Goal: Find contact information: Find contact information

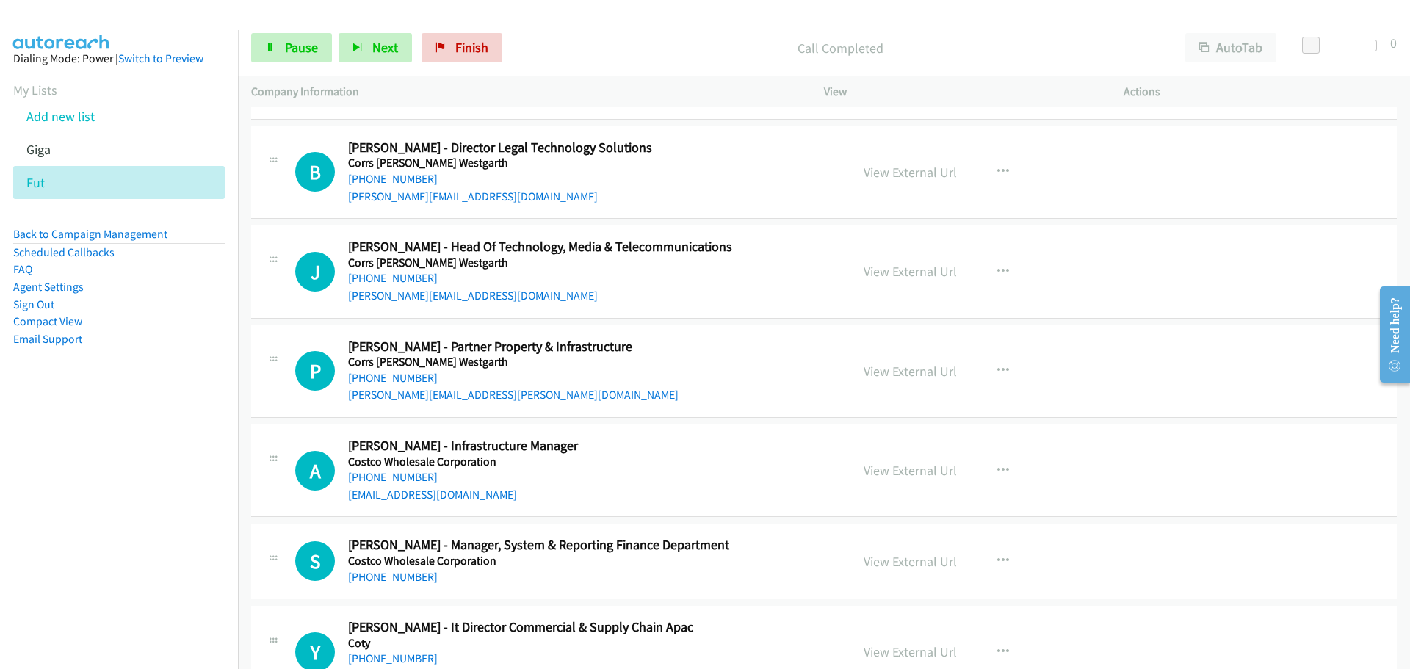
scroll to position [7637, 0]
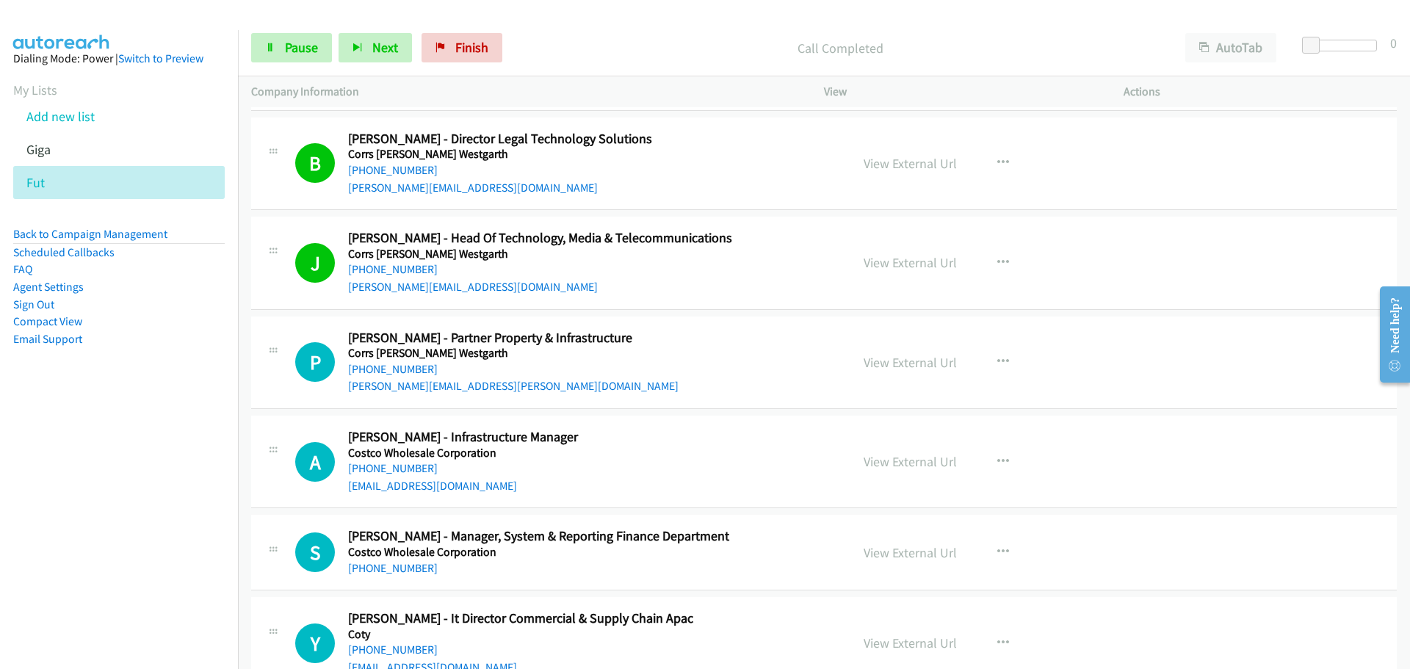
drag, startPoint x: 380, startPoint y: 366, endPoint x: 730, endPoint y: 398, distance: 351.7
click at [380, 366] on link "[PHONE_NUMBER]" at bounding box center [393, 369] width 90 height 14
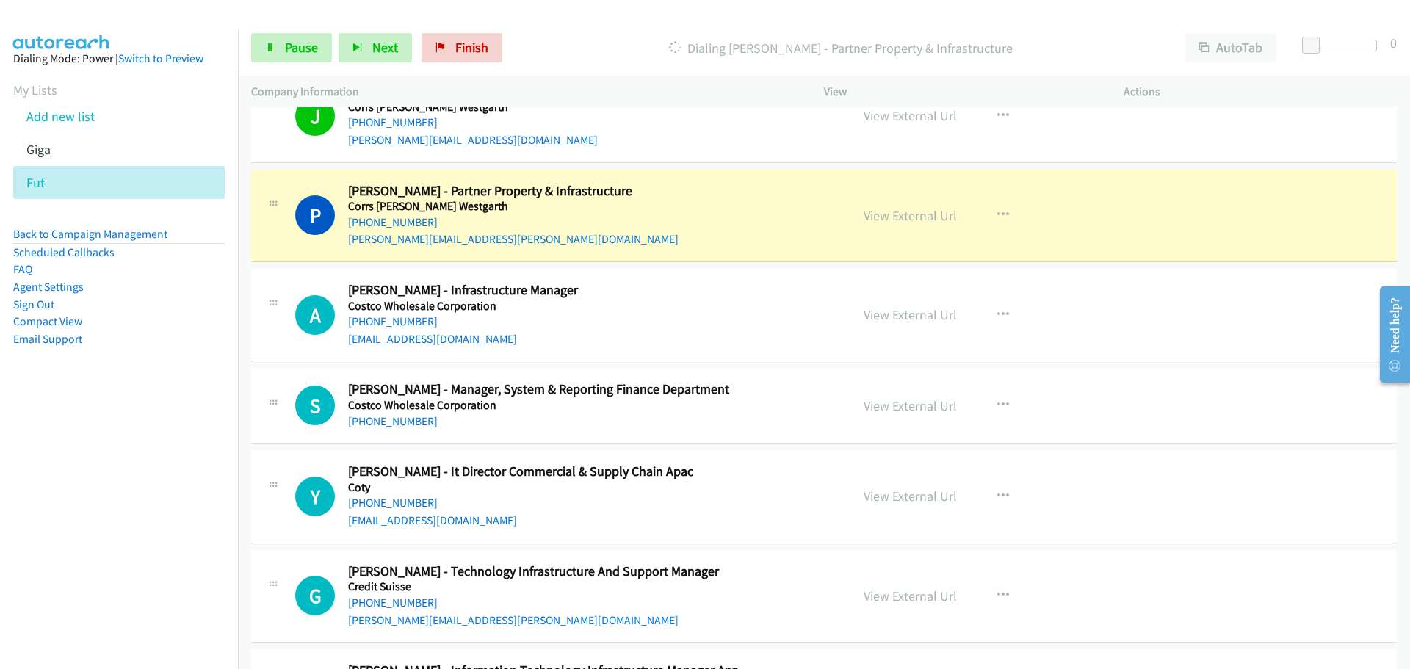
scroll to position [7857, 0]
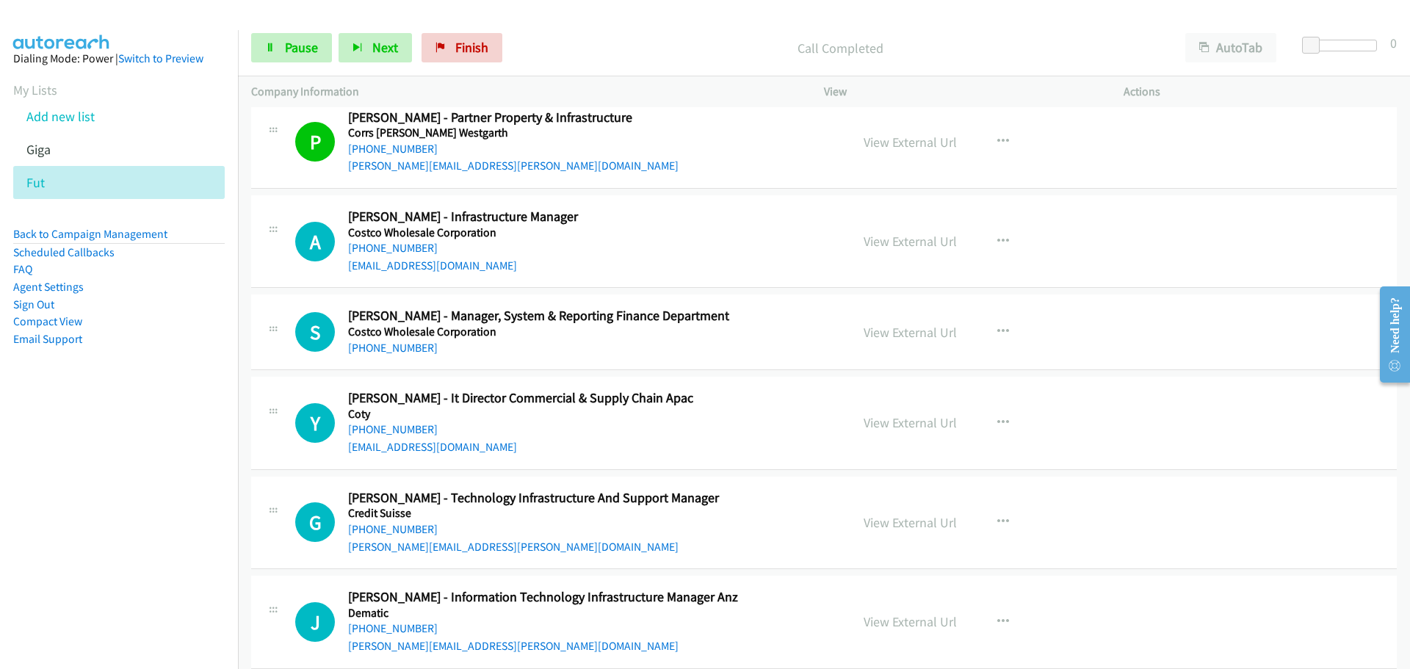
drag, startPoint x: 387, startPoint y: 246, endPoint x: 664, endPoint y: 245, distance: 276.8
click at [387, 246] on link "[PHONE_NUMBER]" at bounding box center [393, 248] width 90 height 14
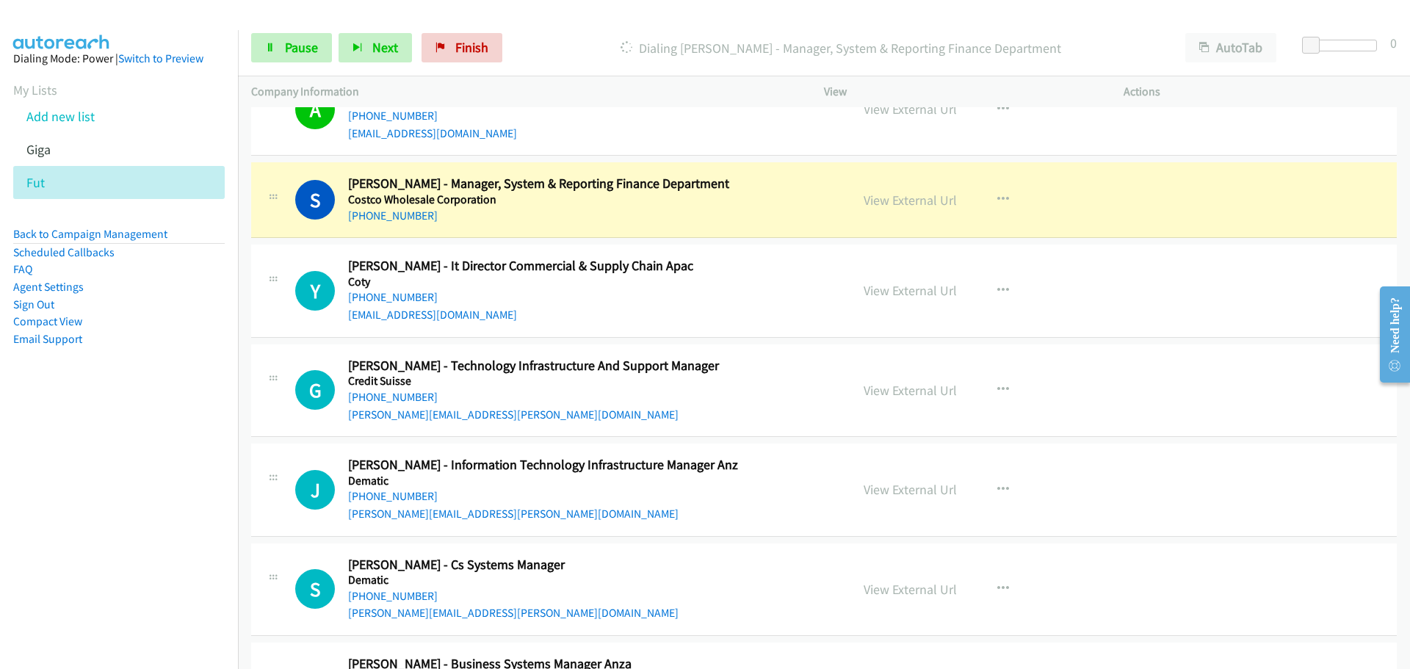
scroll to position [8004, 0]
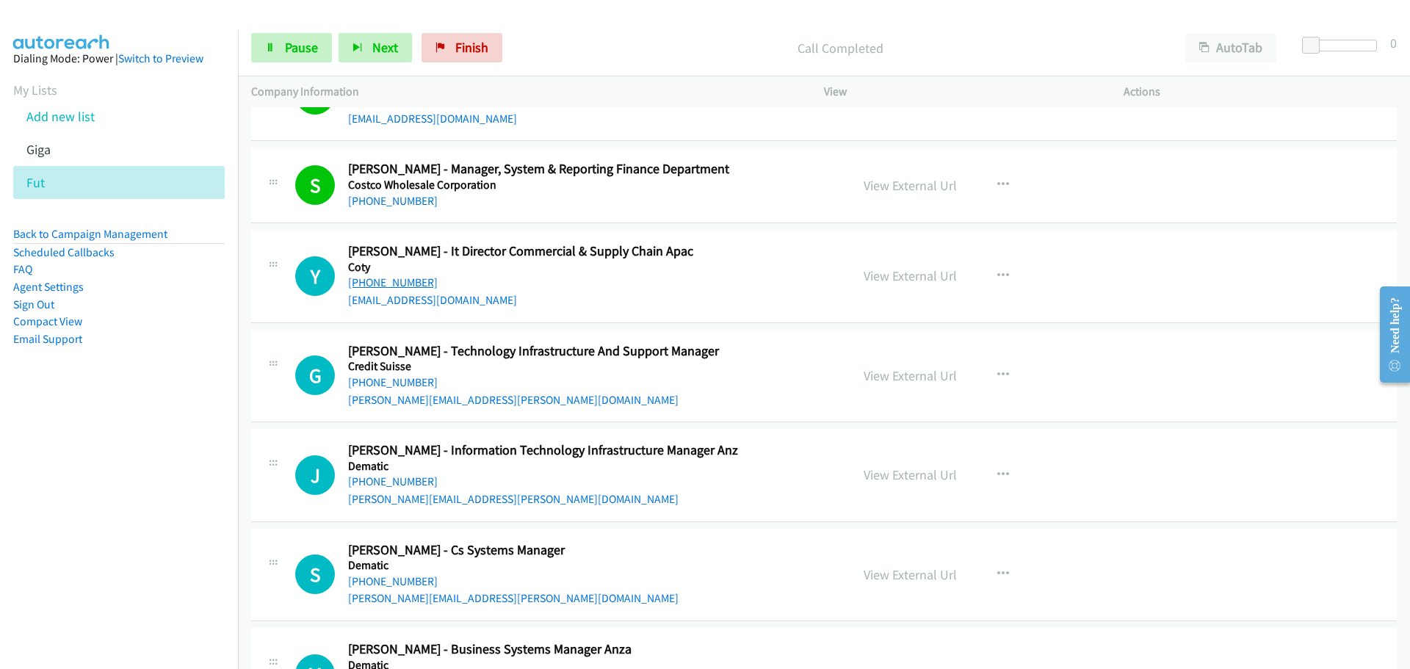
click at [382, 286] on link "[PHONE_NUMBER]" at bounding box center [393, 282] width 90 height 14
drag, startPoint x: 405, startPoint y: 383, endPoint x: 444, endPoint y: 373, distance: 40.1
click at [405, 383] on link "[PHONE_NUMBER]" at bounding box center [393, 382] width 90 height 14
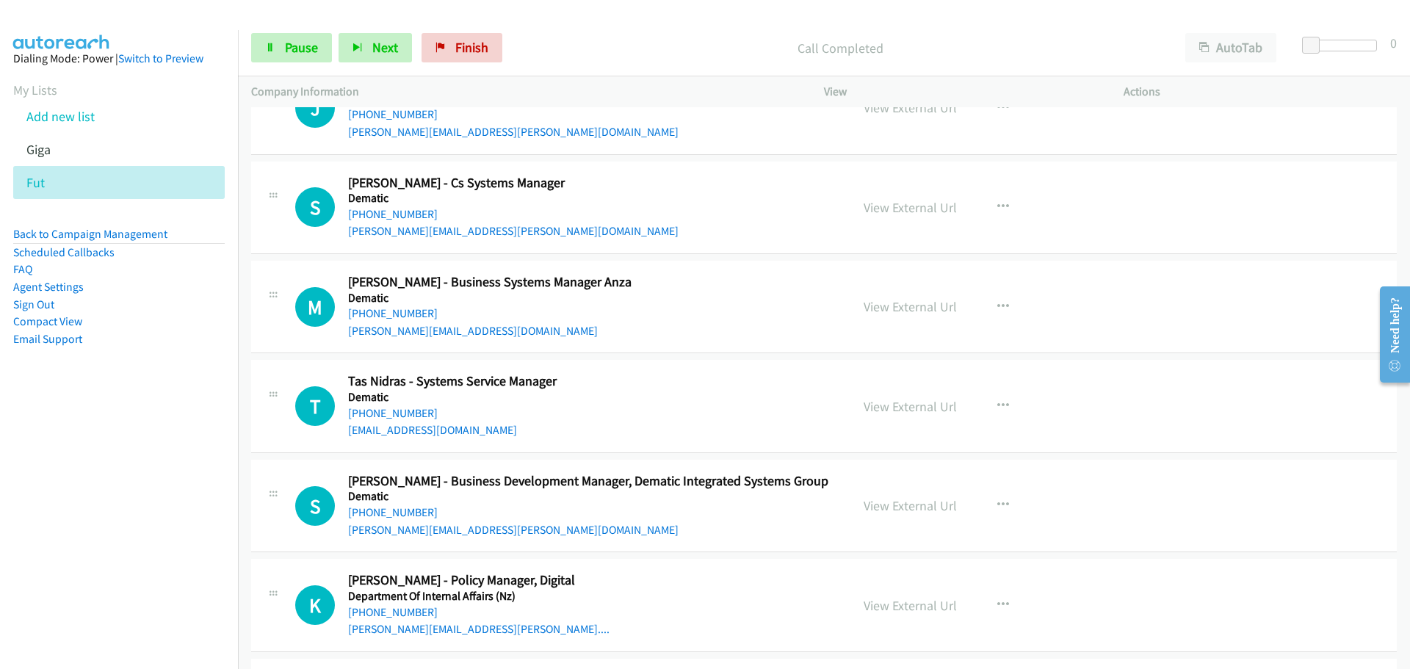
scroll to position [8298, 0]
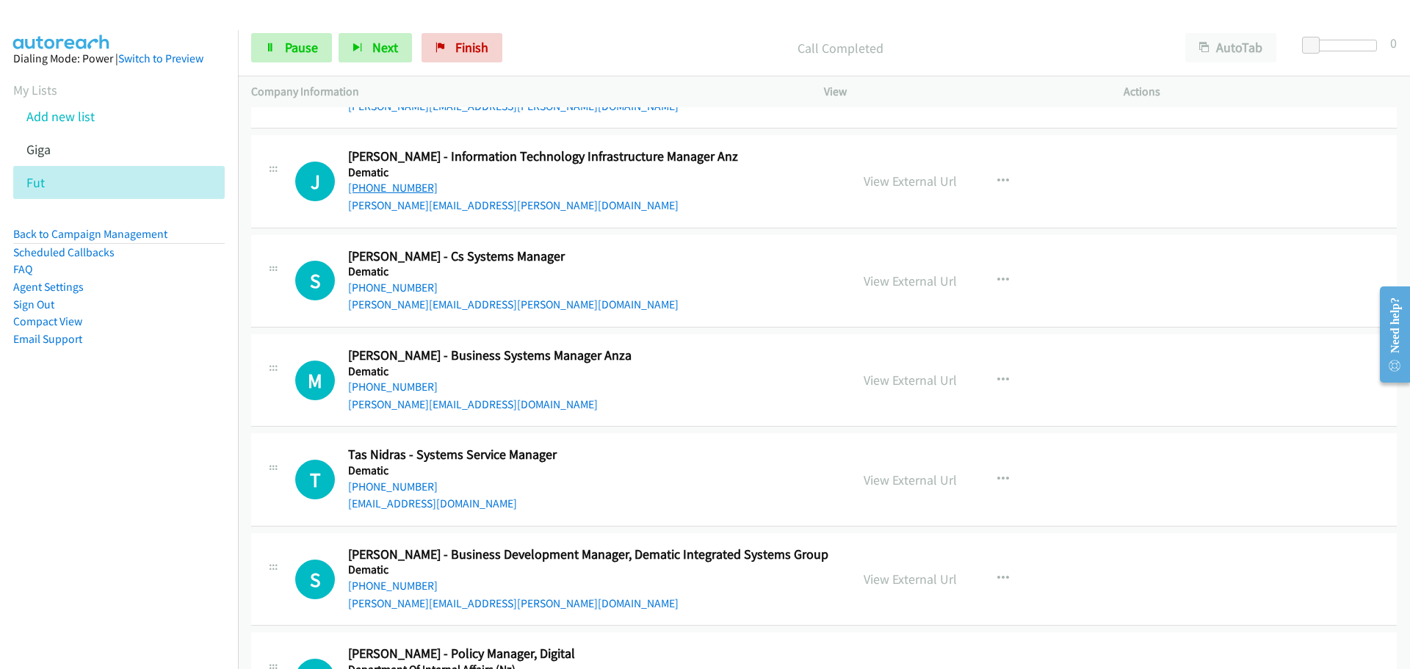
click at [411, 186] on link "[PHONE_NUMBER]" at bounding box center [393, 188] width 90 height 14
click at [404, 290] on link "[PHONE_NUMBER]" at bounding box center [393, 288] width 90 height 14
click at [944, 281] on link "View External Url" at bounding box center [910, 280] width 93 height 17
click at [367, 384] on link "[PHONE_NUMBER]" at bounding box center [393, 387] width 90 height 14
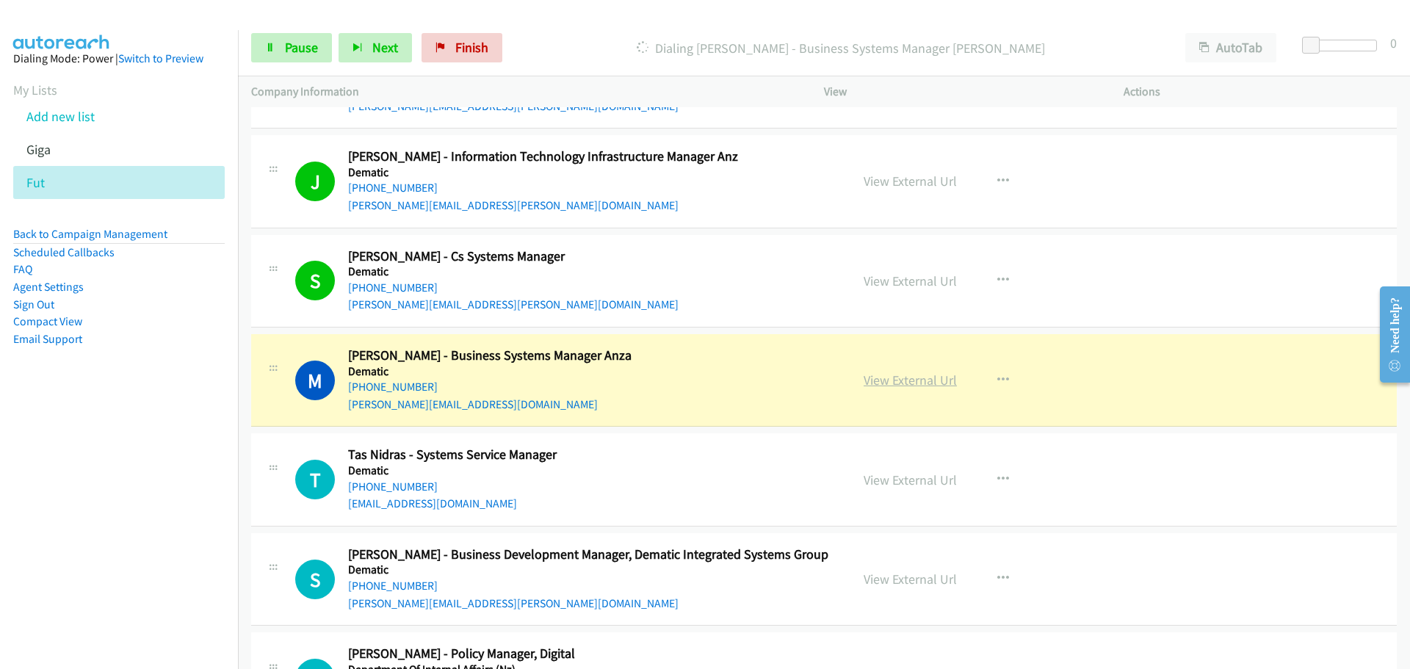
click at [895, 377] on link "View External Url" at bounding box center [910, 380] width 93 height 17
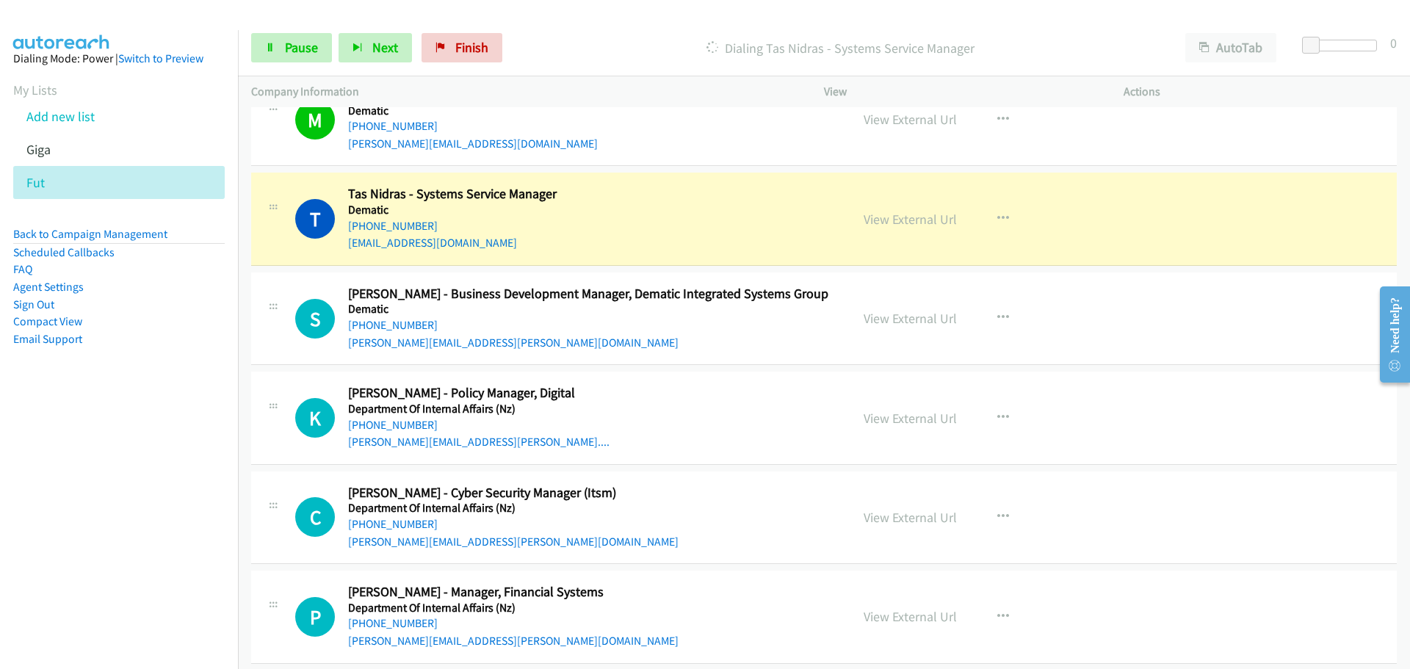
scroll to position [8591, 0]
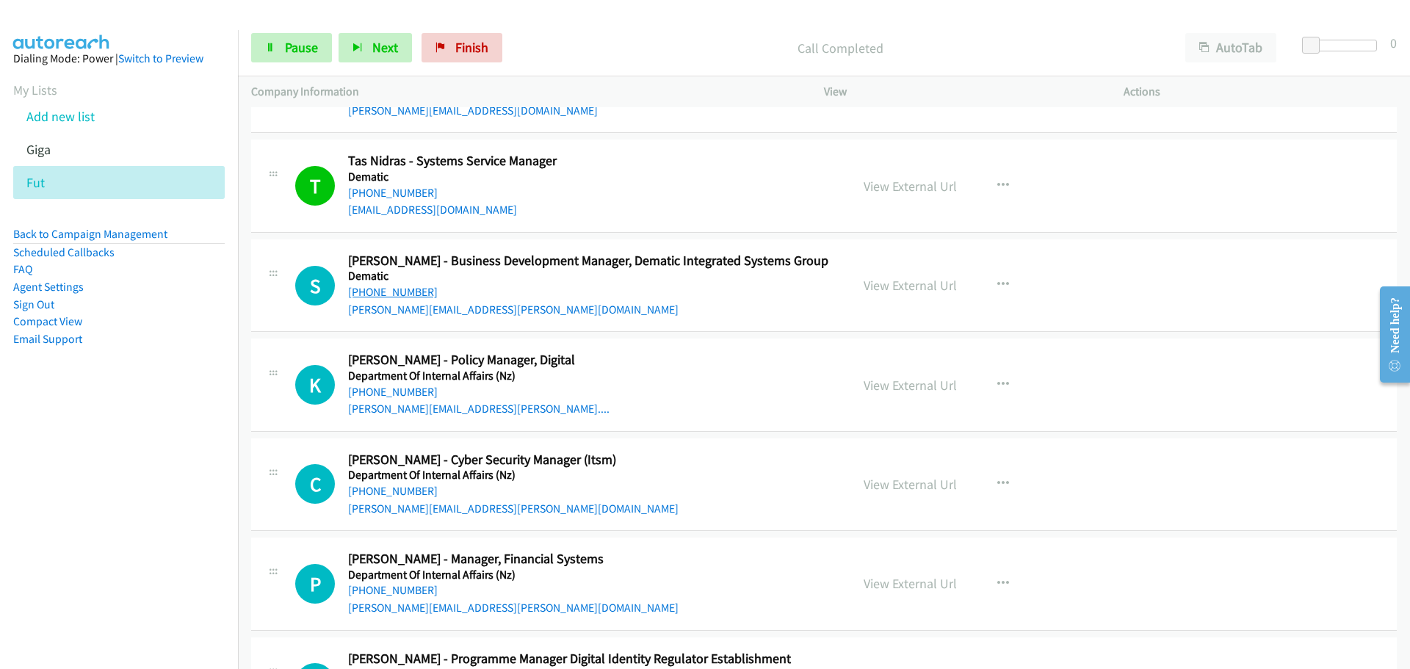
drag, startPoint x: 24, startPoint y: 59, endPoint x: 399, endPoint y: 294, distance: 442.1
click at [407, 390] on link "[PHONE_NUMBER]" at bounding box center [393, 392] width 90 height 14
drag, startPoint x: 408, startPoint y: 493, endPoint x: 1376, endPoint y: 489, distance: 968.5
click at [408, 493] on link "[PHONE_NUMBER]" at bounding box center [393, 491] width 90 height 14
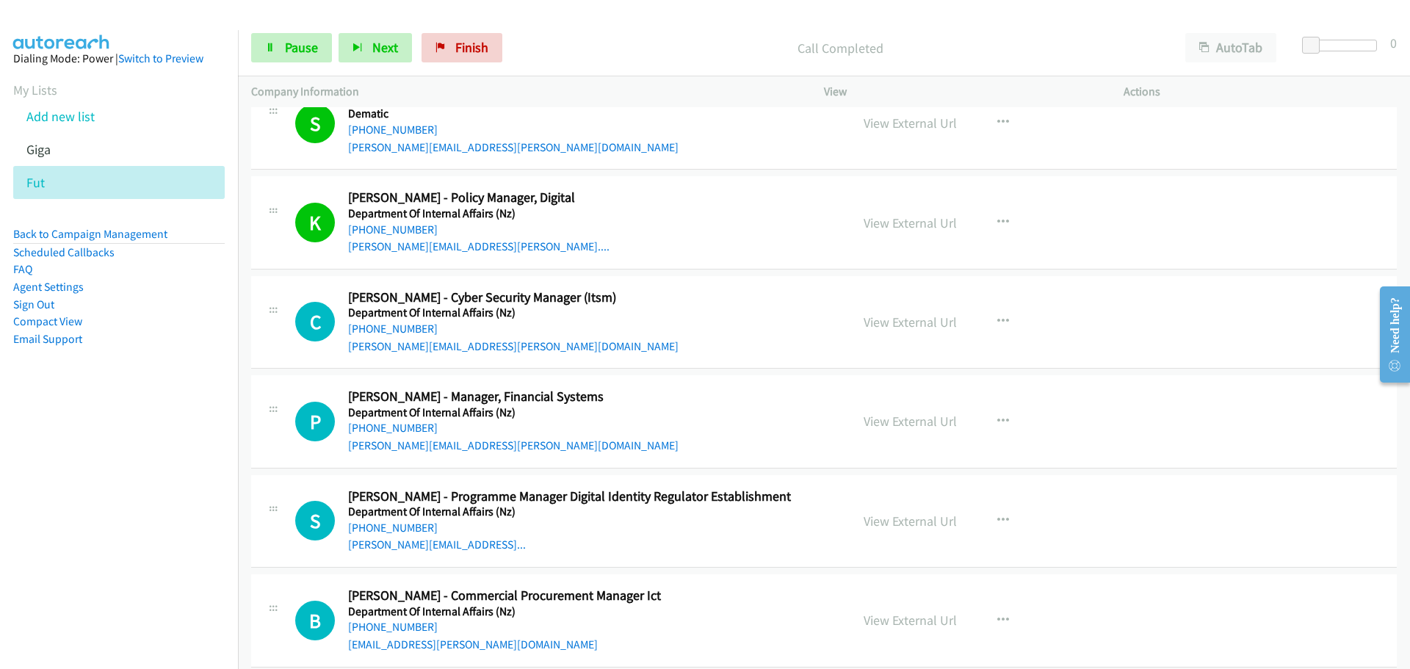
scroll to position [8885, 0]
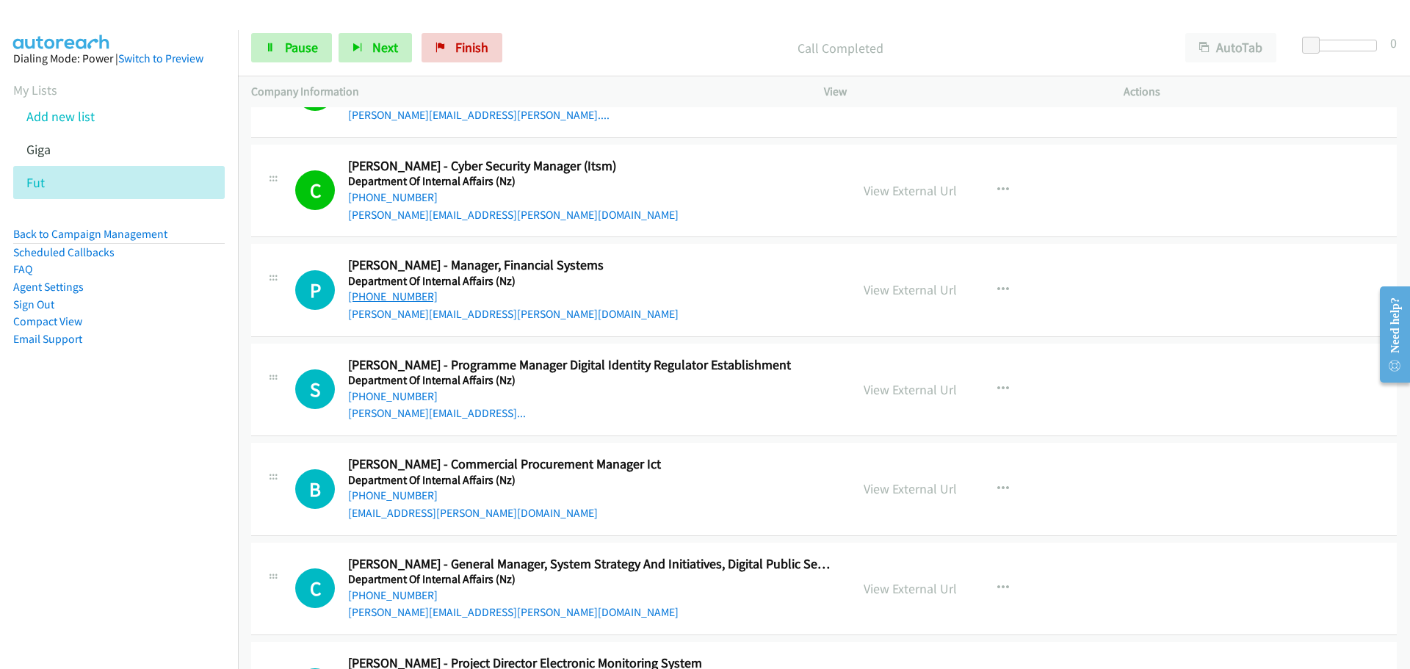
click at [406, 299] on link "[PHONE_NUMBER]" at bounding box center [393, 296] width 90 height 14
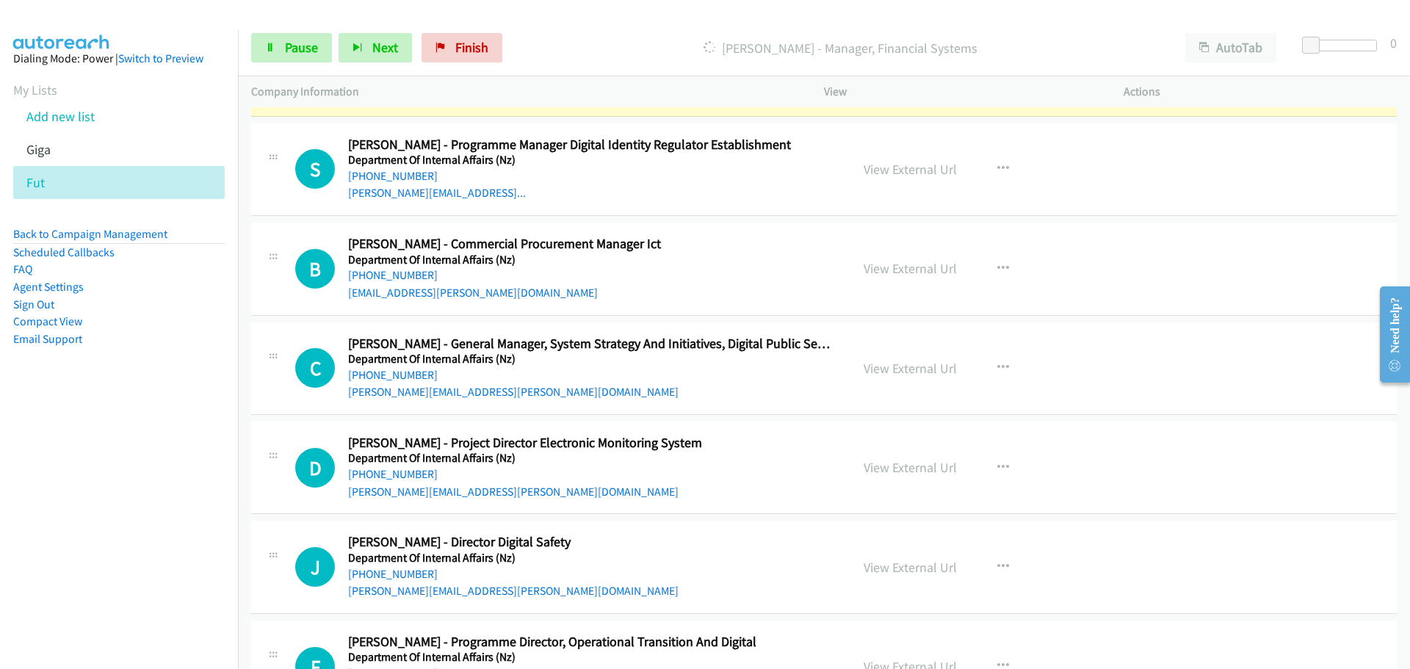
scroll to position [9032, 0]
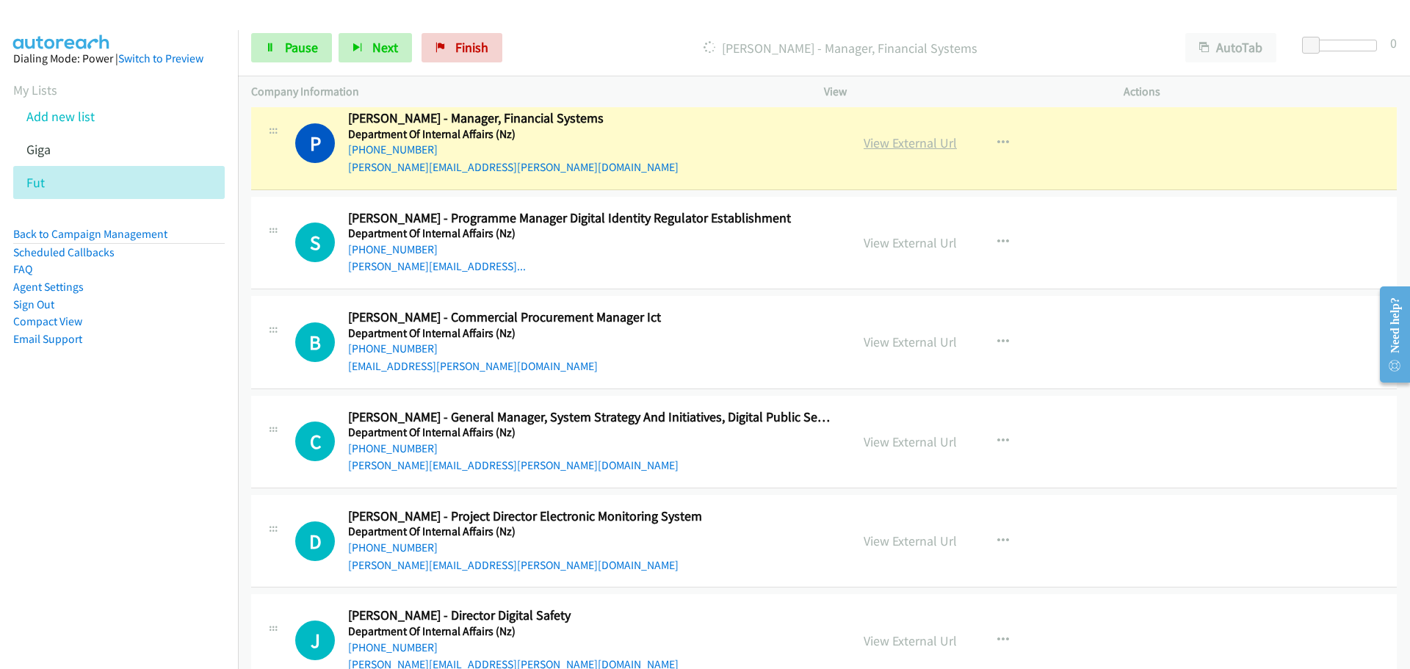
click at [897, 140] on link "View External Url" at bounding box center [910, 142] width 93 height 17
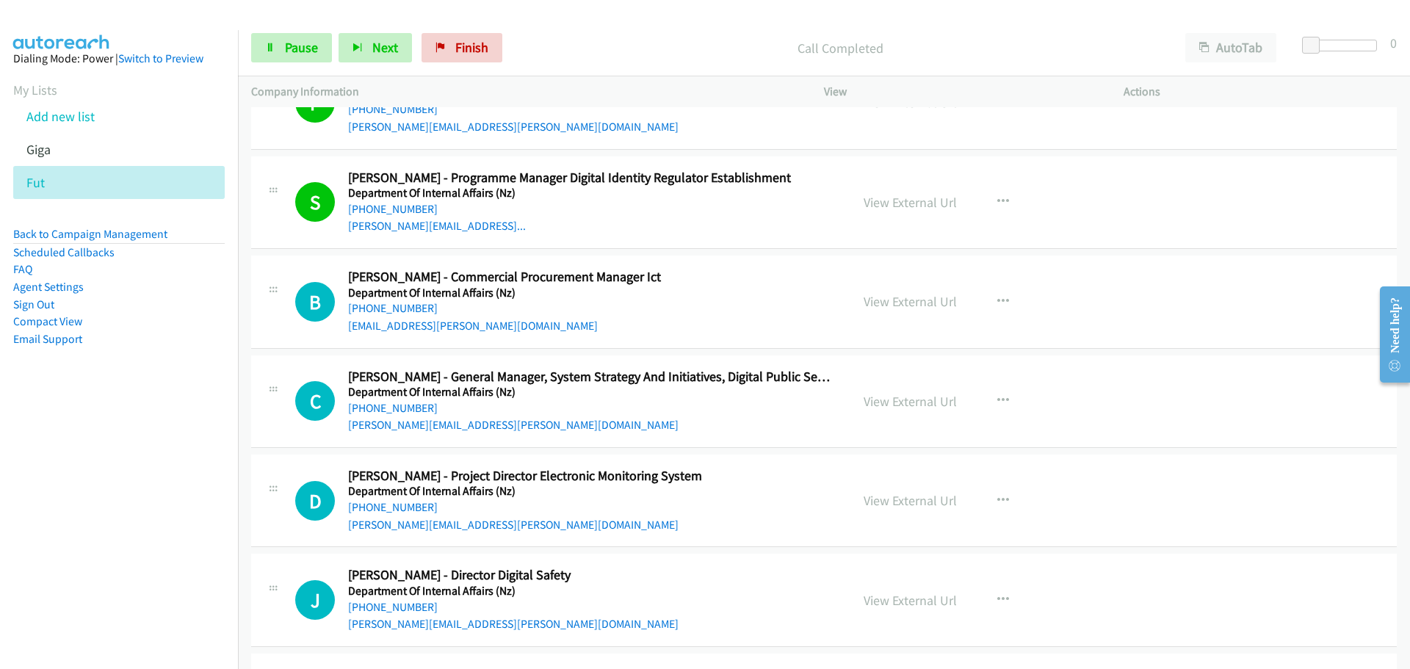
scroll to position [9105, 0]
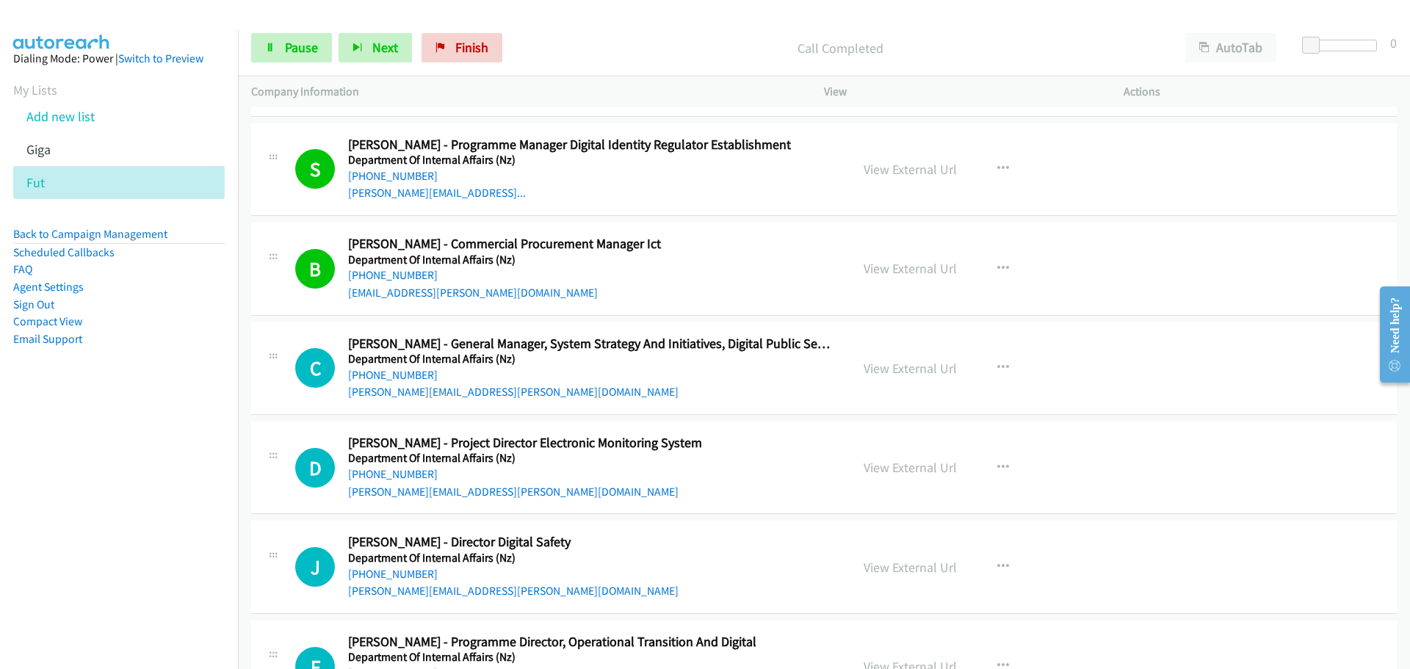
drag, startPoint x: 404, startPoint y: 376, endPoint x: 627, endPoint y: 393, distance: 223.9
click at [404, 376] on link "[PHONE_NUMBER]" at bounding box center [393, 375] width 90 height 14
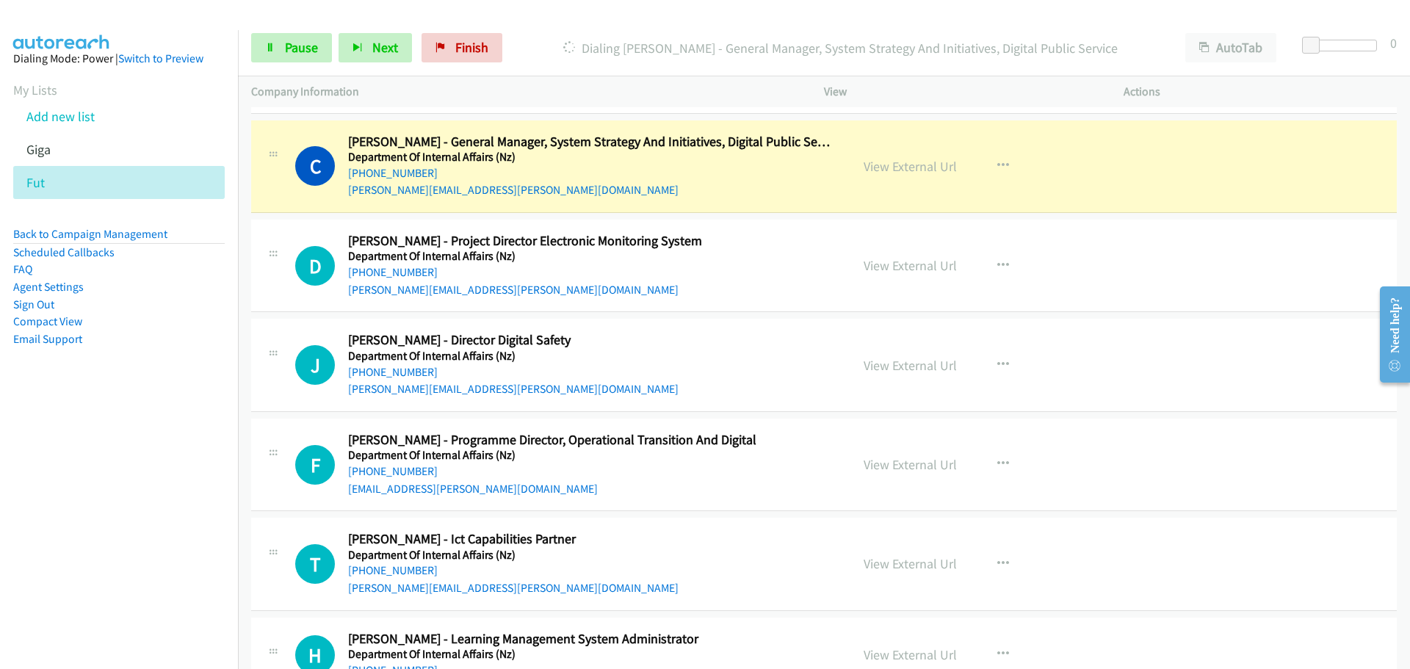
scroll to position [9326, 0]
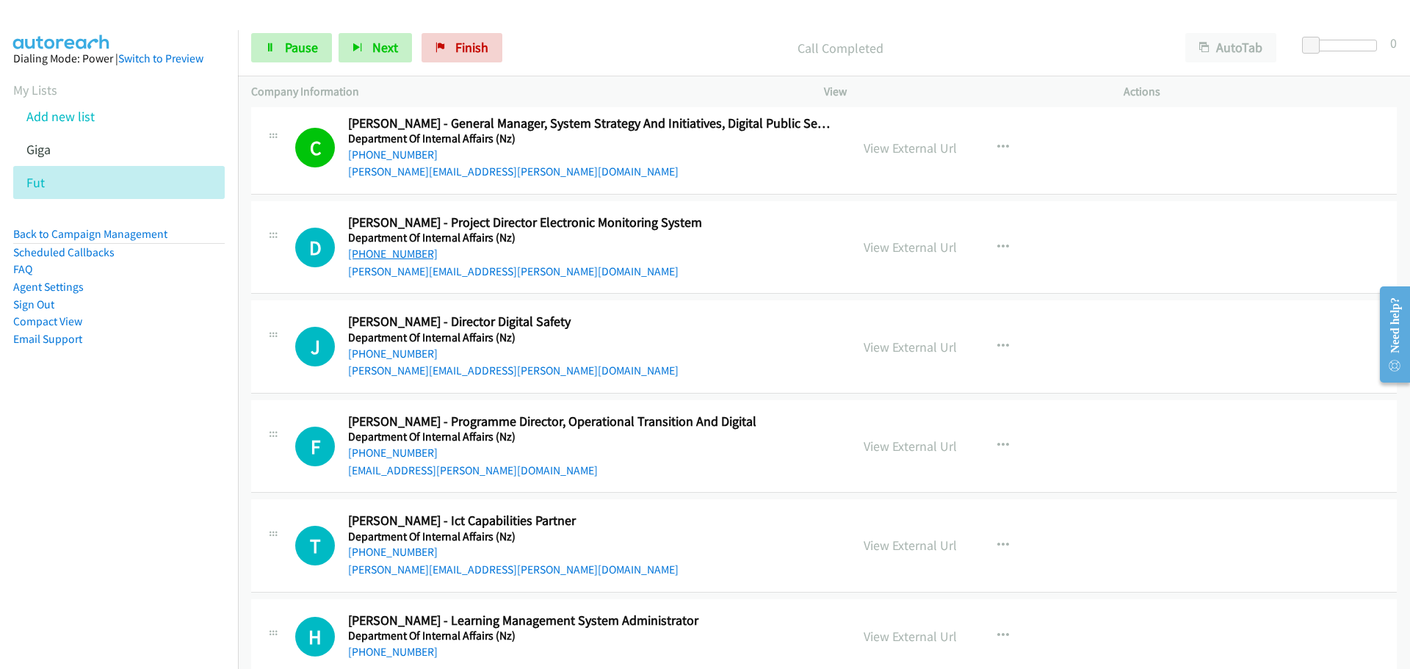
click at [410, 259] on link "[PHONE_NUMBER]" at bounding box center [393, 254] width 90 height 14
drag, startPoint x: 413, startPoint y: 356, endPoint x: 437, endPoint y: 352, distance: 24.5
click at [413, 356] on link "[PHONE_NUMBER]" at bounding box center [393, 354] width 90 height 14
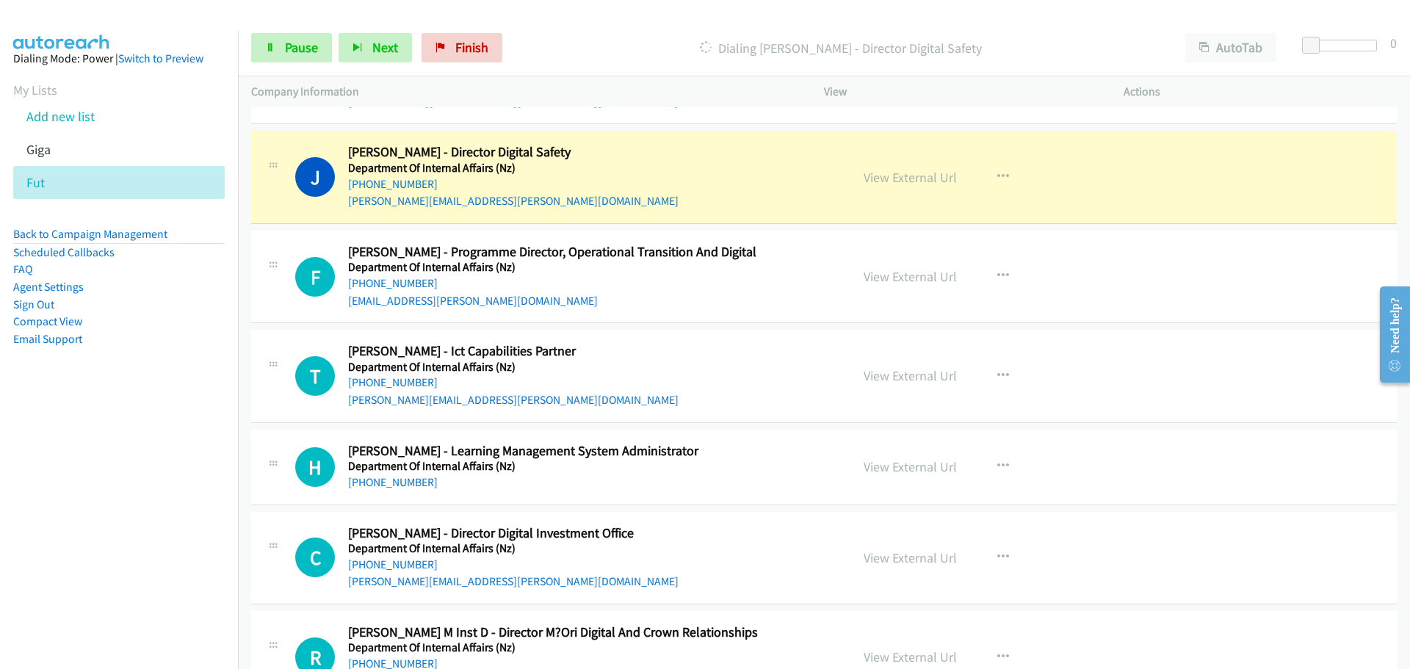
scroll to position [9472, 0]
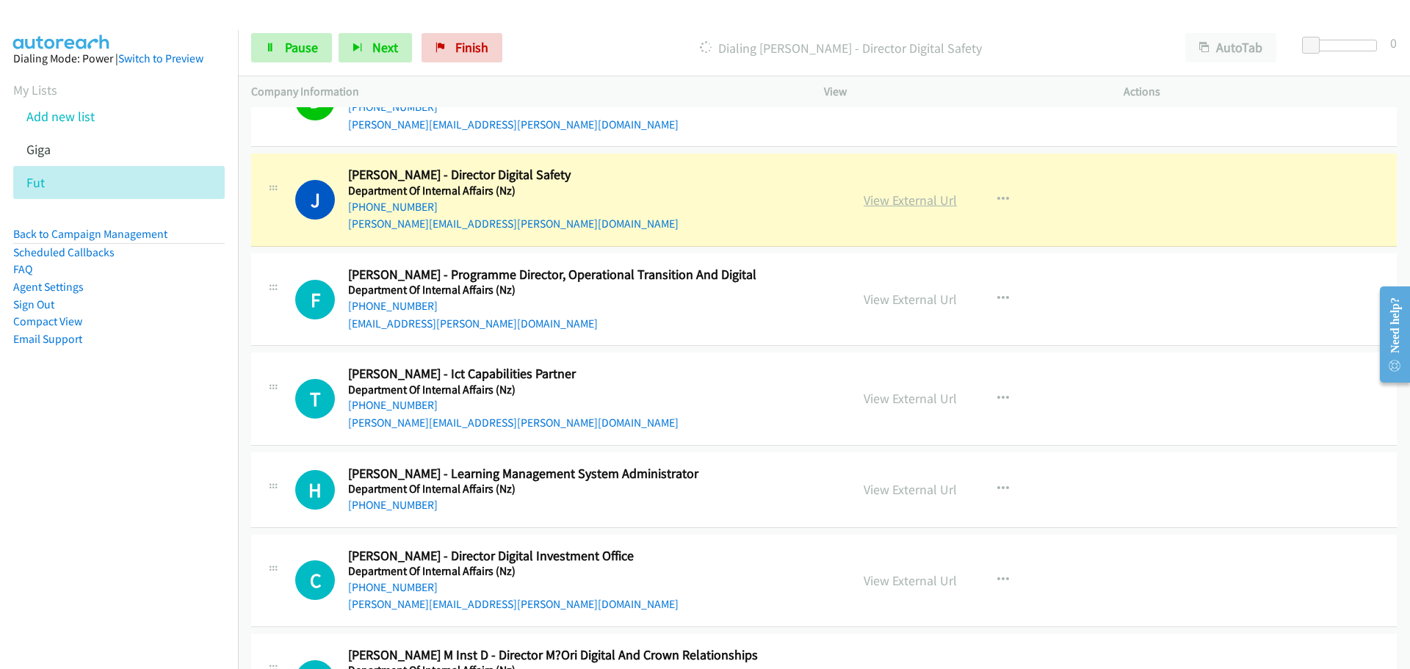
click at [921, 201] on link "View External Url" at bounding box center [910, 200] width 93 height 17
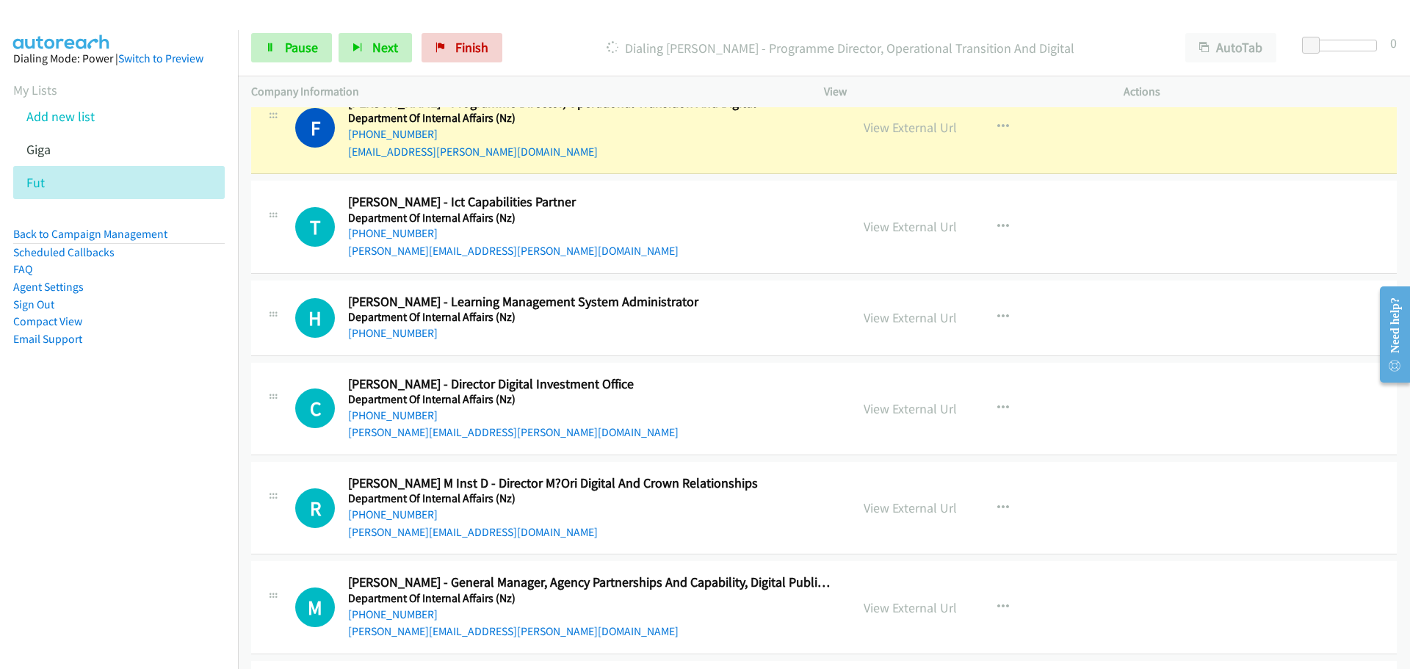
scroll to position [9619, 0]
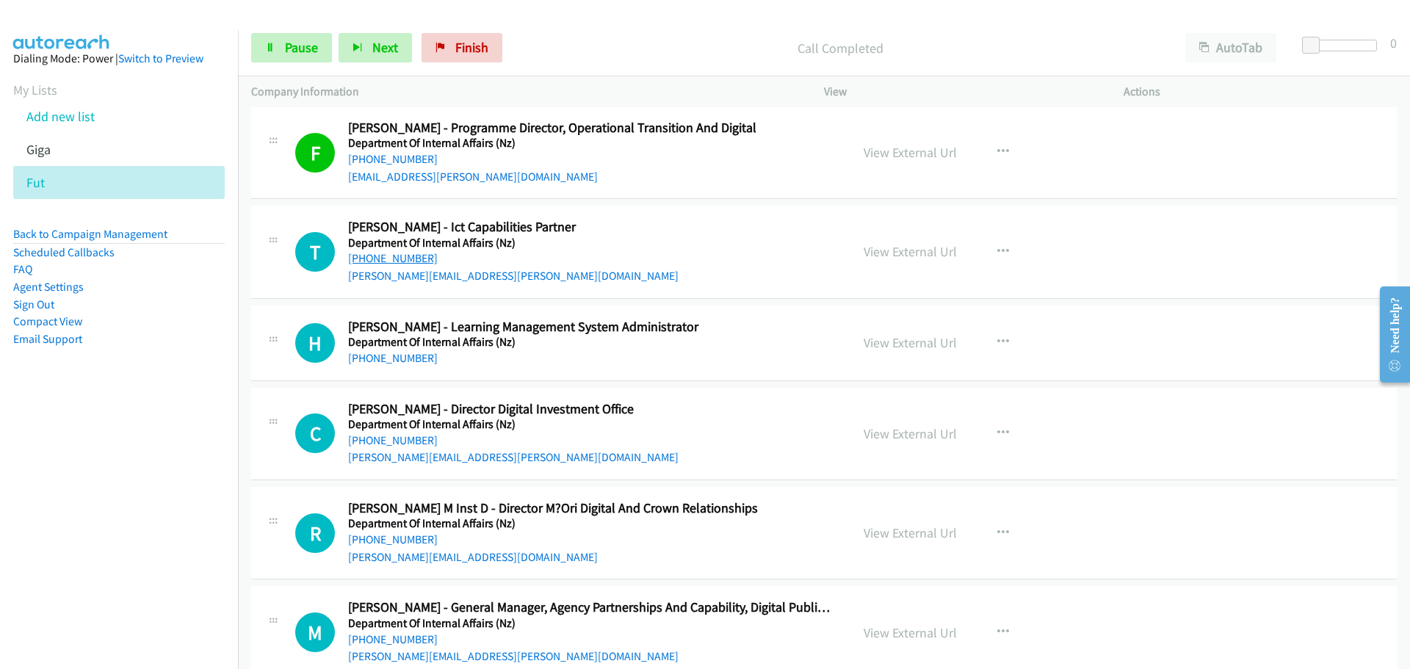
drag, startPoint x: 389, startPoint y: 258, endPoint x: 12, endPoint y: 43, distance: 433.4
click at [389, 258] on link "[PHONE_NUMBER]" at bounding box center [393, 258] width 90 height 14
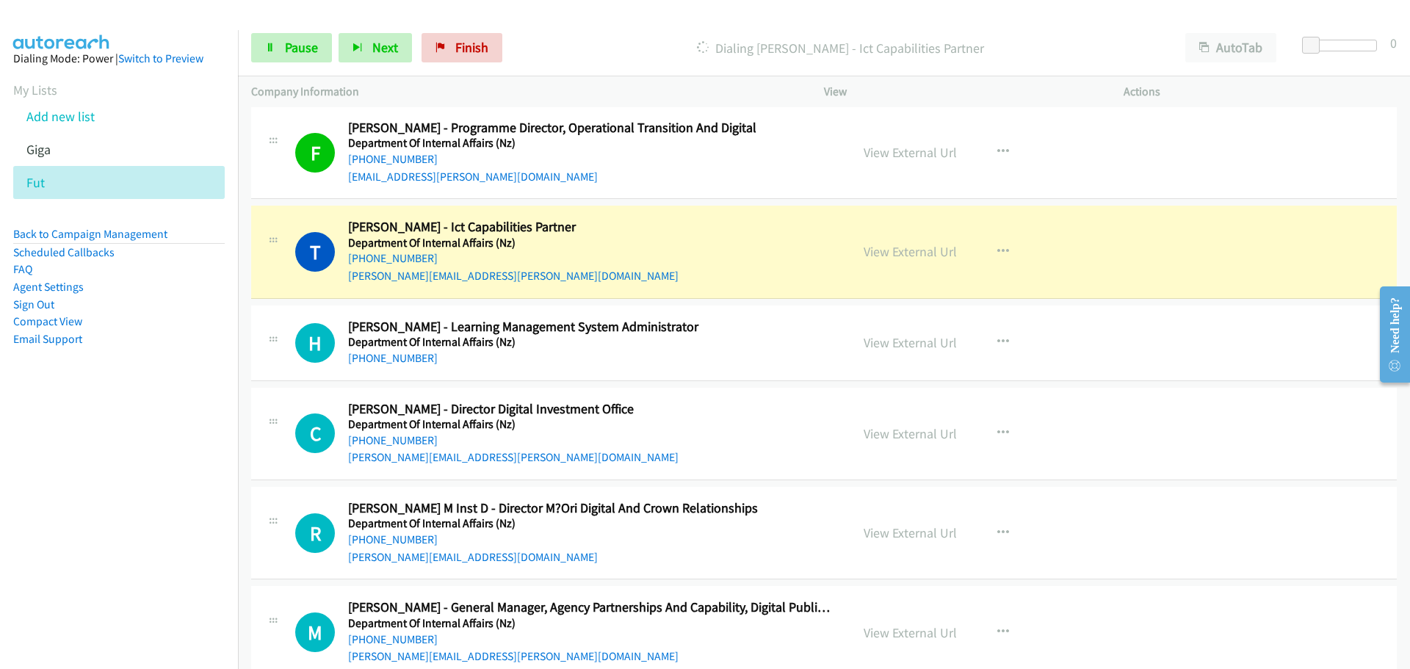
scroll to position [9693, 0]
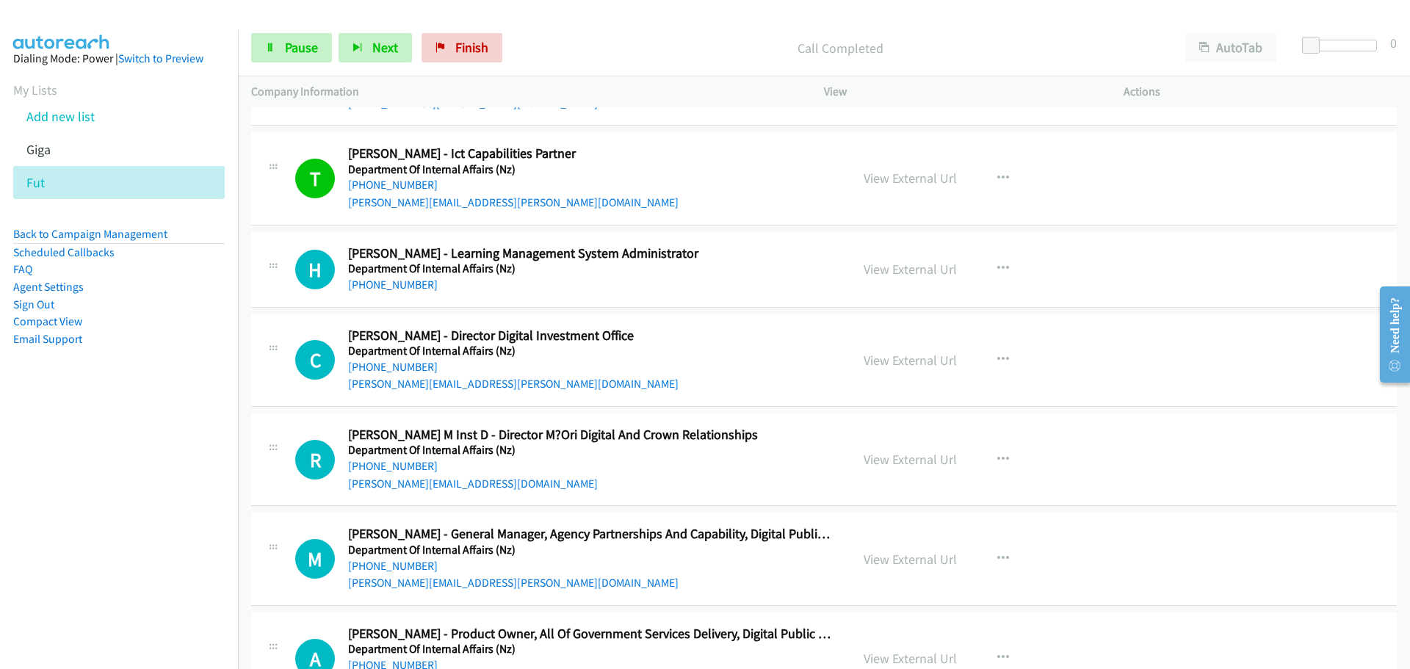
drag, startPoint x: 373, startPoint y: 289, endPoint x: 663, endPoint y: 312, distance: 291.0
click at [373, 289] on link "[PHONE_NUMBER]" at bounding box center [393, 285] width 90 height 14
drag, startPoint x: 416, startPoint y: 363, endPoint x: 985, endPoint y: 432, distance: 573.3
click at [416, 363] on link "[PHONE_NUMBER]" at bounding box center [393, 367] width 90 height 14
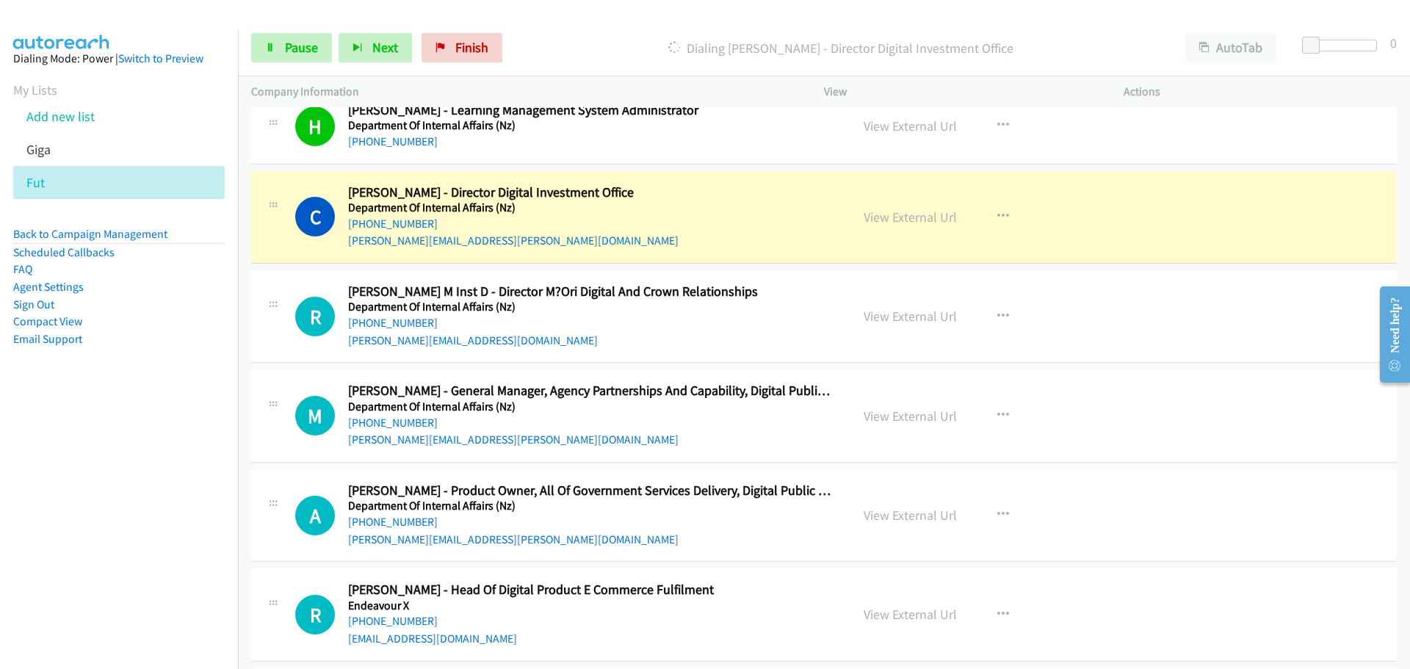
scroll to position [9840, 0]
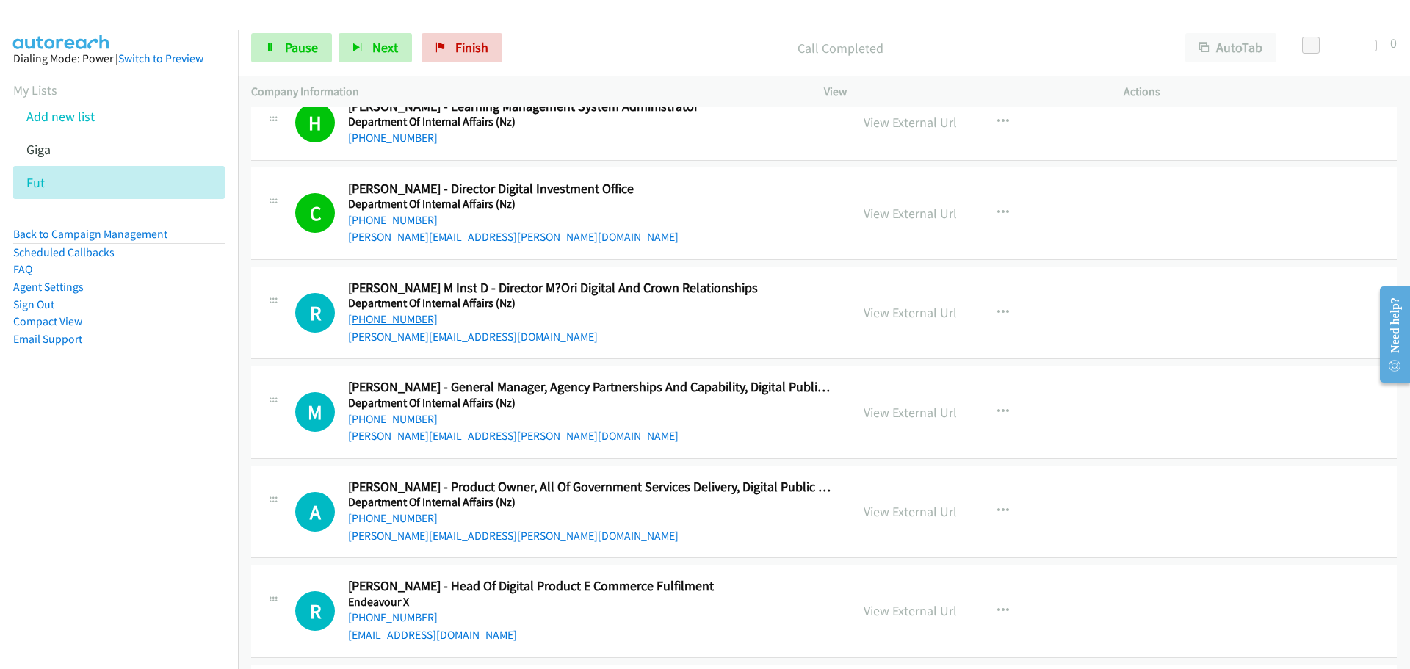
click at [411, 319] on link "[PHONE_NUMBER]" at bounding box center [393, 319] width 90 height 14
click at [405, 417] on link "[PHONE_NUMBER]" at bounding box center [393, 419] width 90 height 14
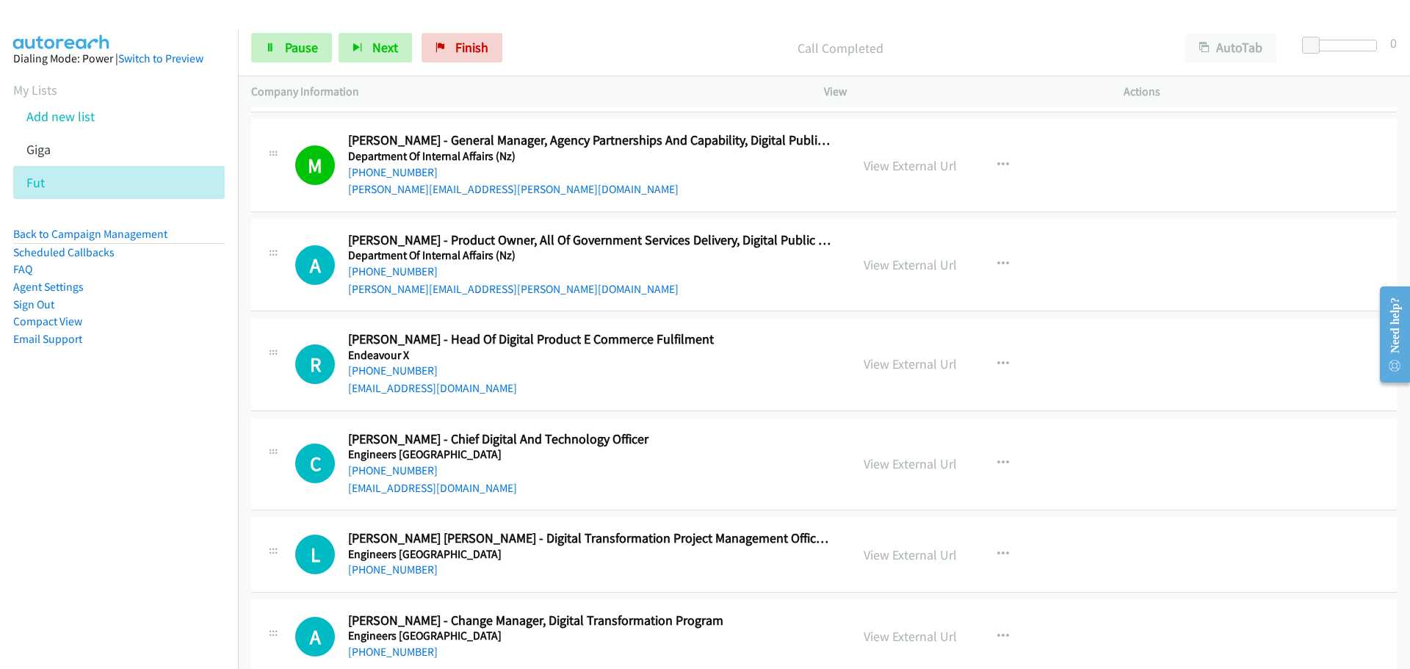
scroll to position [10133, 0]
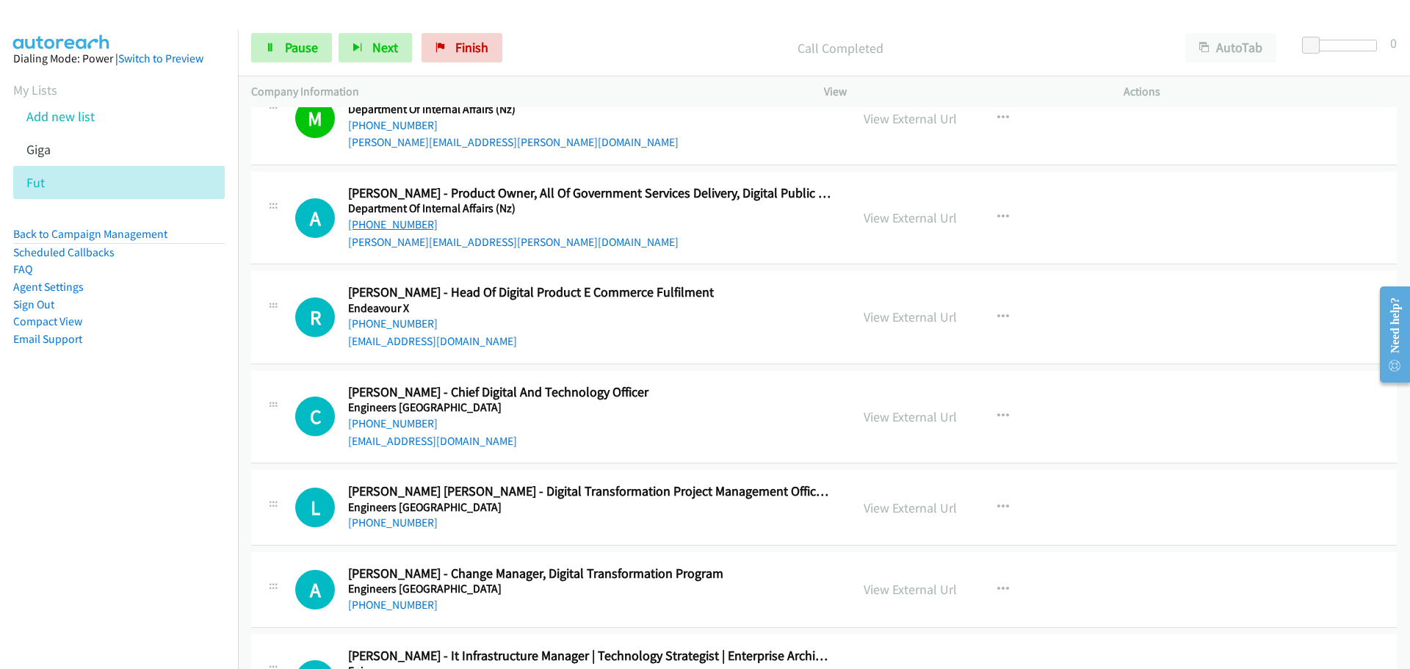
click at [394, 225] on link "[PHONE_NUMBER]" at bounding box center [393, 224] width 90 height 14
drag, startPoint x: 383, startPoint y: 327, endPoint x: 421, endPoint y: 331, distance: 38.4
click at [383, 327] on link "[PHONE_NUMBER]" at bounding box center [393, 323] width 90 height 14
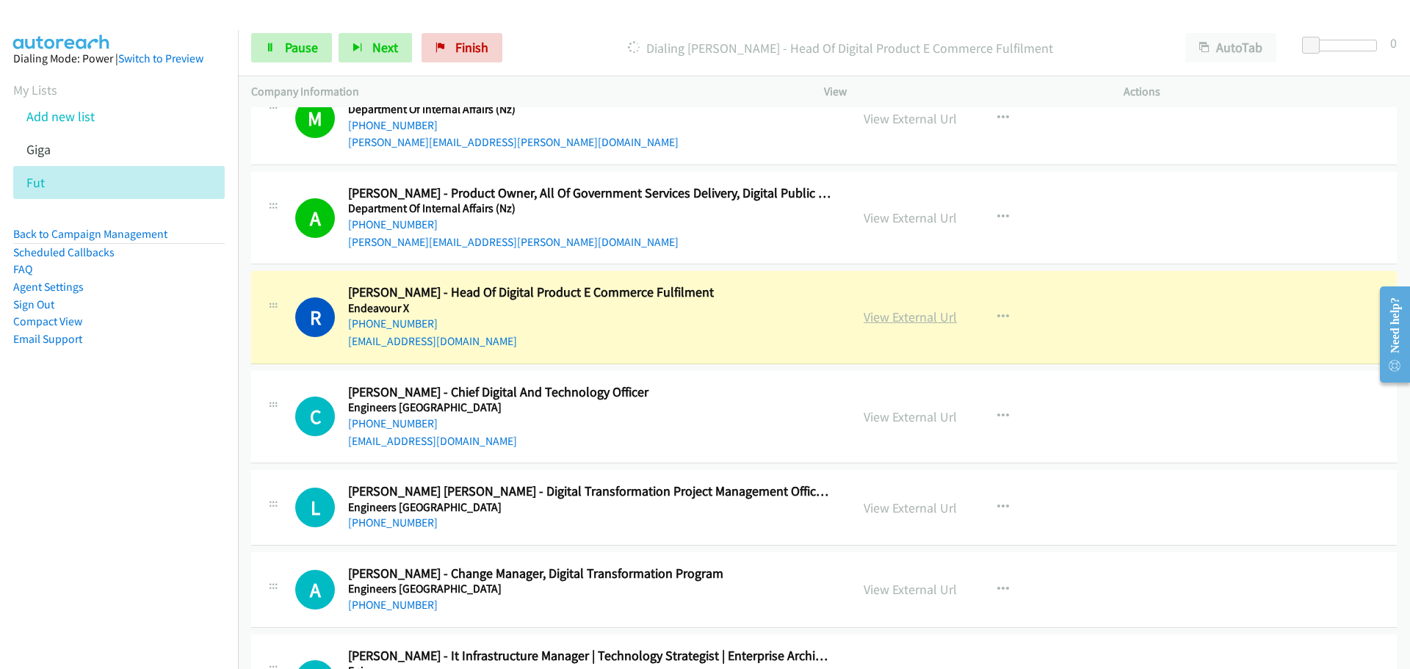
click at [900, 319] on link "View External Url" at bounding box center [910, 316] width 93 height 17
drag, startPoint x: 417, startPoint y: 424, endPoint x: 555, endPoint y: 415, distance: 138.3
click at [417, 424] on link "[PHONE_NUMBER]" at bounding box center [393, 423] width 90 height 14
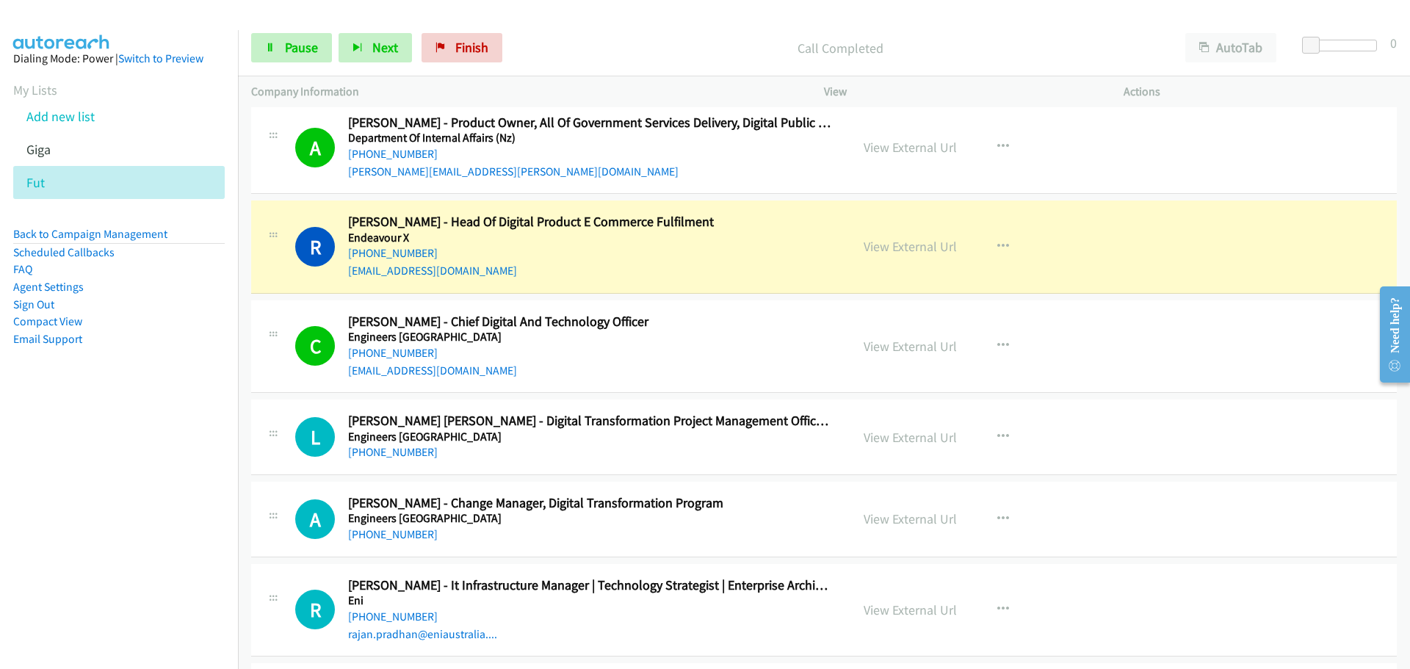
scroll to position [10354, 0]
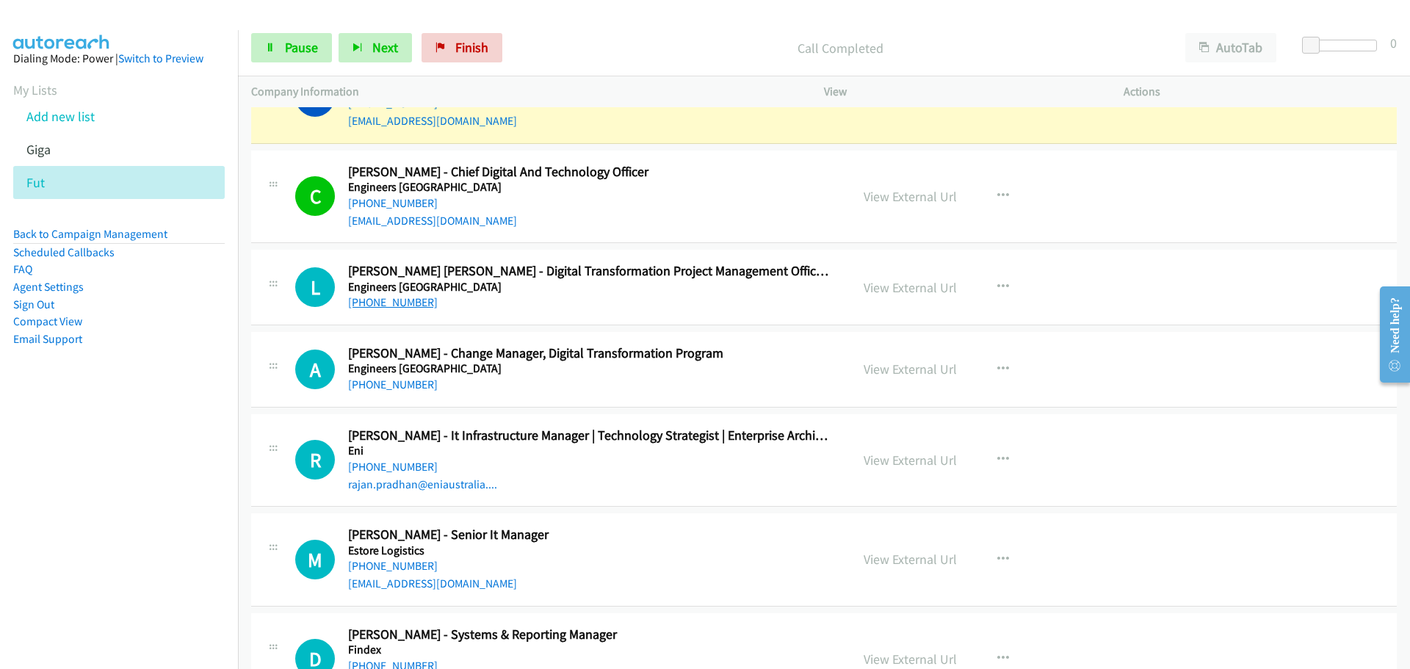
click at [386, 300] on link "[PHONE_NUMBER]" at bounding box center [393, 302] width 90 height 14
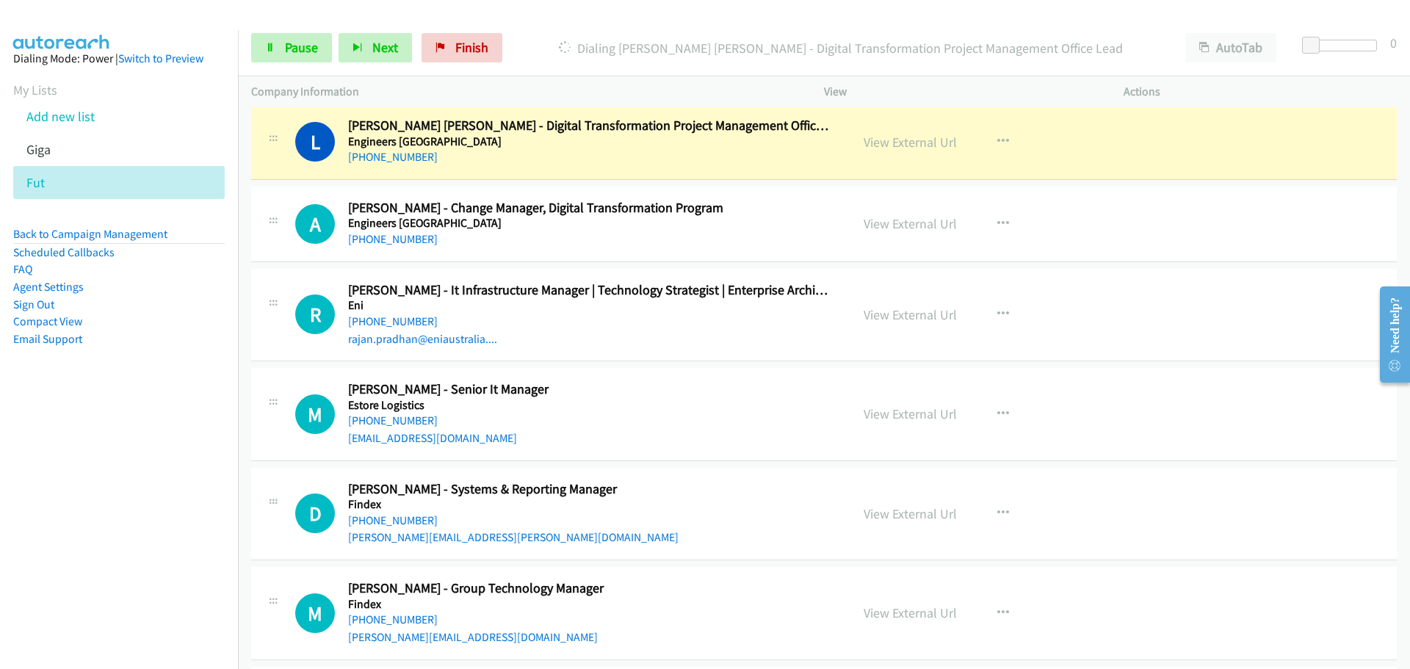
scroll to position [10500, 0]
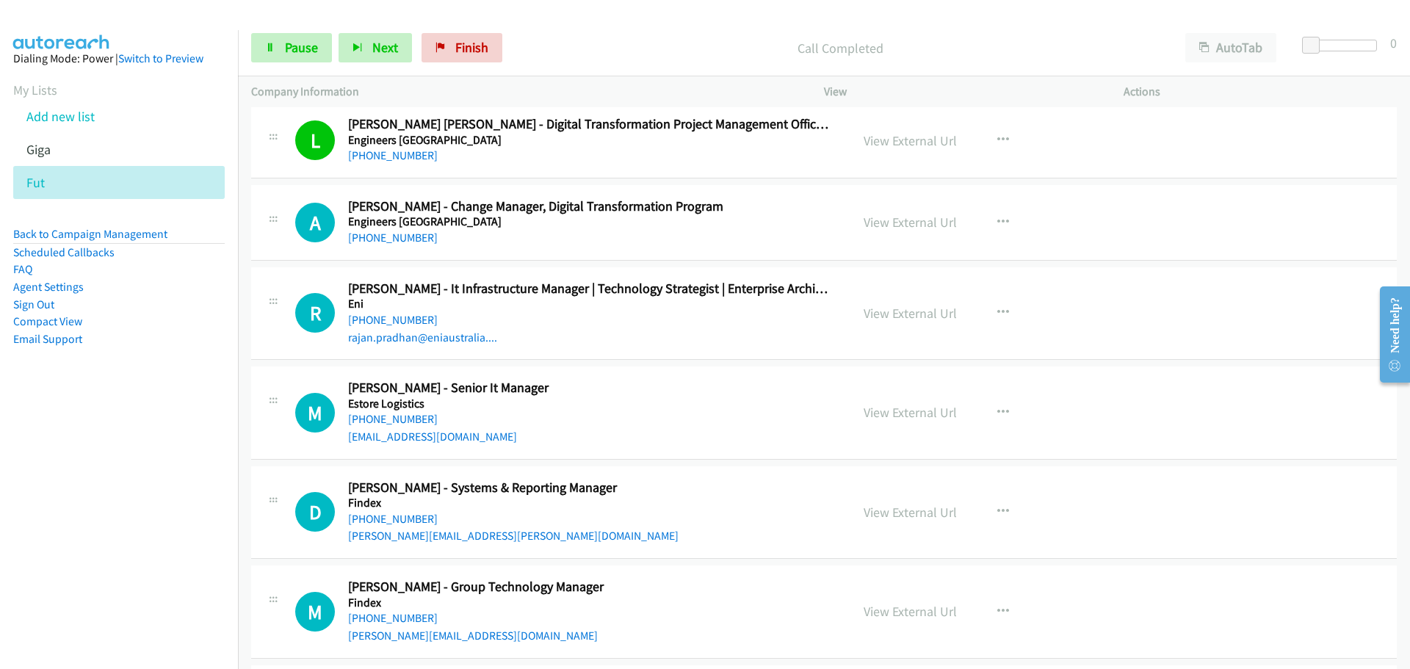
drag, startPoint x: 414, startPoint y: 242, endPoint x: 1395, endPoint y: 253, distance: 981.1
click at [414, 242] on link "[PHONE_NUMBER]" at bounding box center [393, 238] width 90 height 14
drag, startPoint x: 414, startPoint y: 321, endPoint x: 565, endPoint y: 313, distance: 151.5
click at [414, 321] on link "[PHONE_NUMBER]" at bounding box center [393, 320] width 90 height 14
click at [404, 417] on link "[PHONE_NUMBER]" at bounding box center [393, 419] width 90 height 14
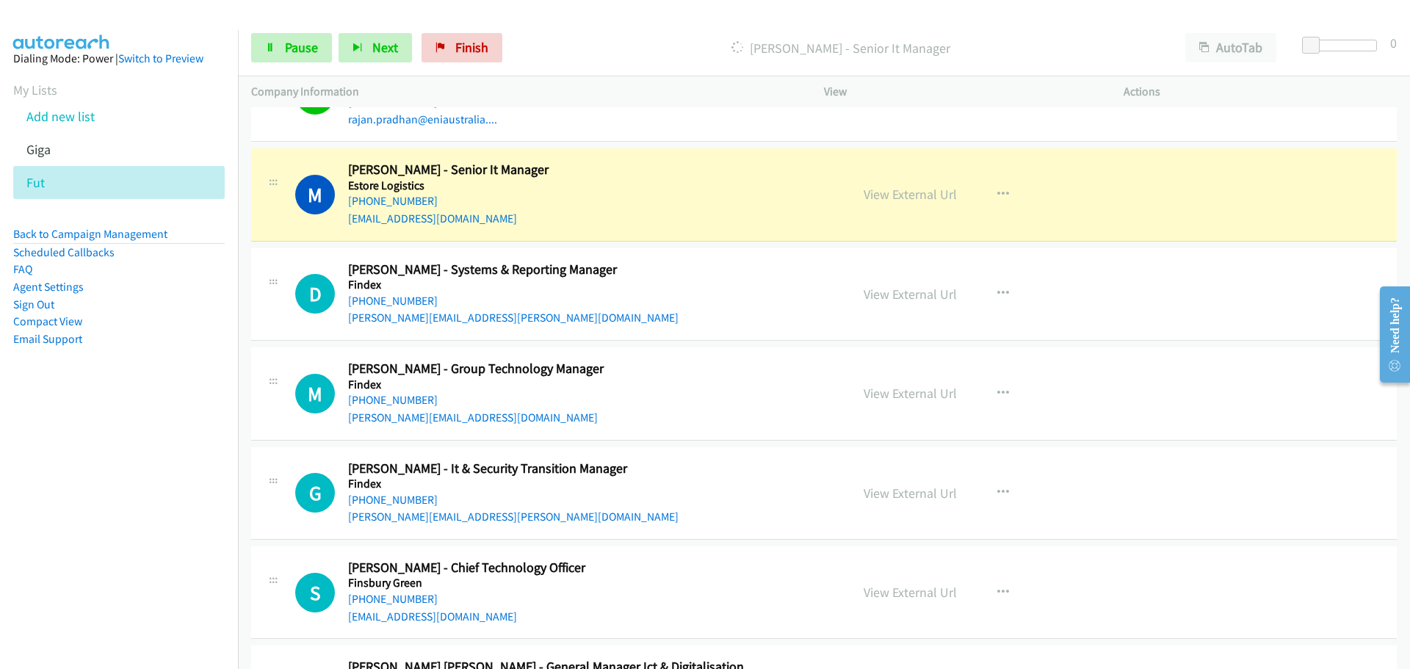
scroll to position [10721, 0]
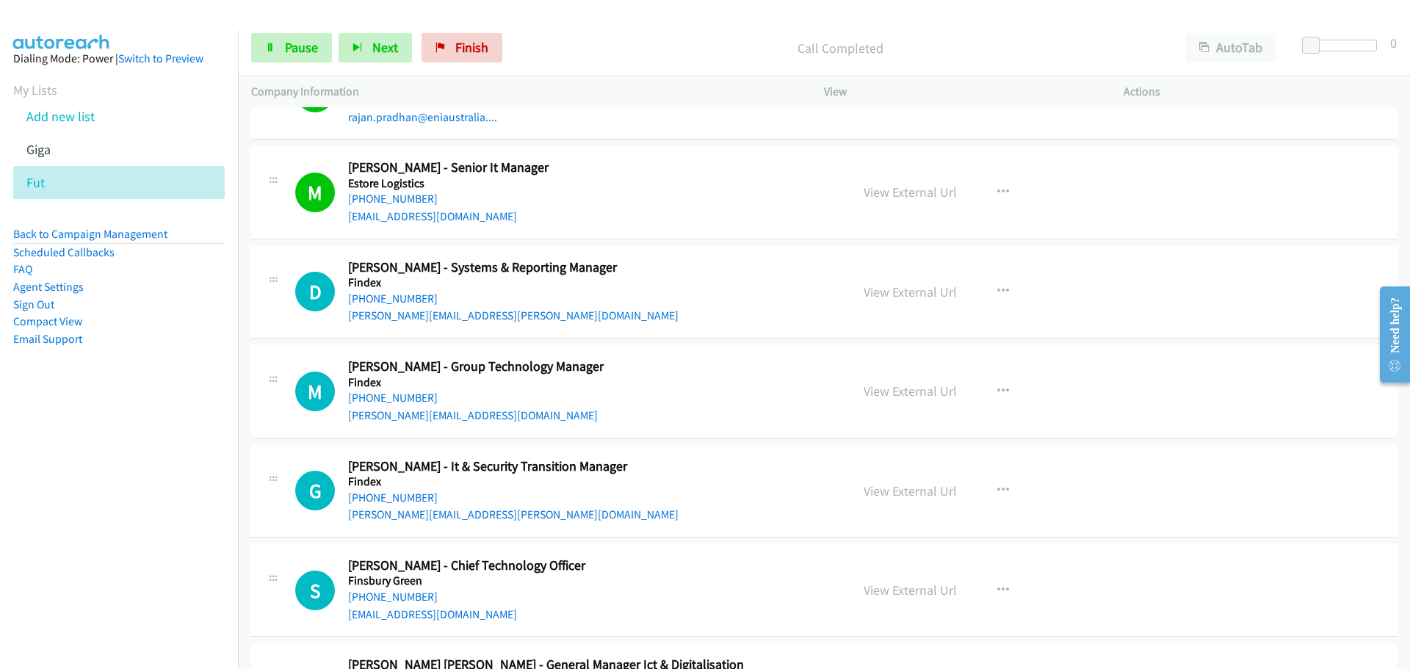
drag, startPoint x: 381, startPoint y: 299, endPoint x: 905, endPoint y: 311, distance: 524.4
click at [394, 400] on link "[PHONE_NUMBER]" at bounding box center [393, 398] width 90 height 14
drag, startPoint x: 415, startPoint y: 494, endPoint x: 491, endPoint y: 478, distance: 78.1
click at [415, 494] on link "[PHONE_NUMBER]" at bounding box center [393, 498] width 90 height 14
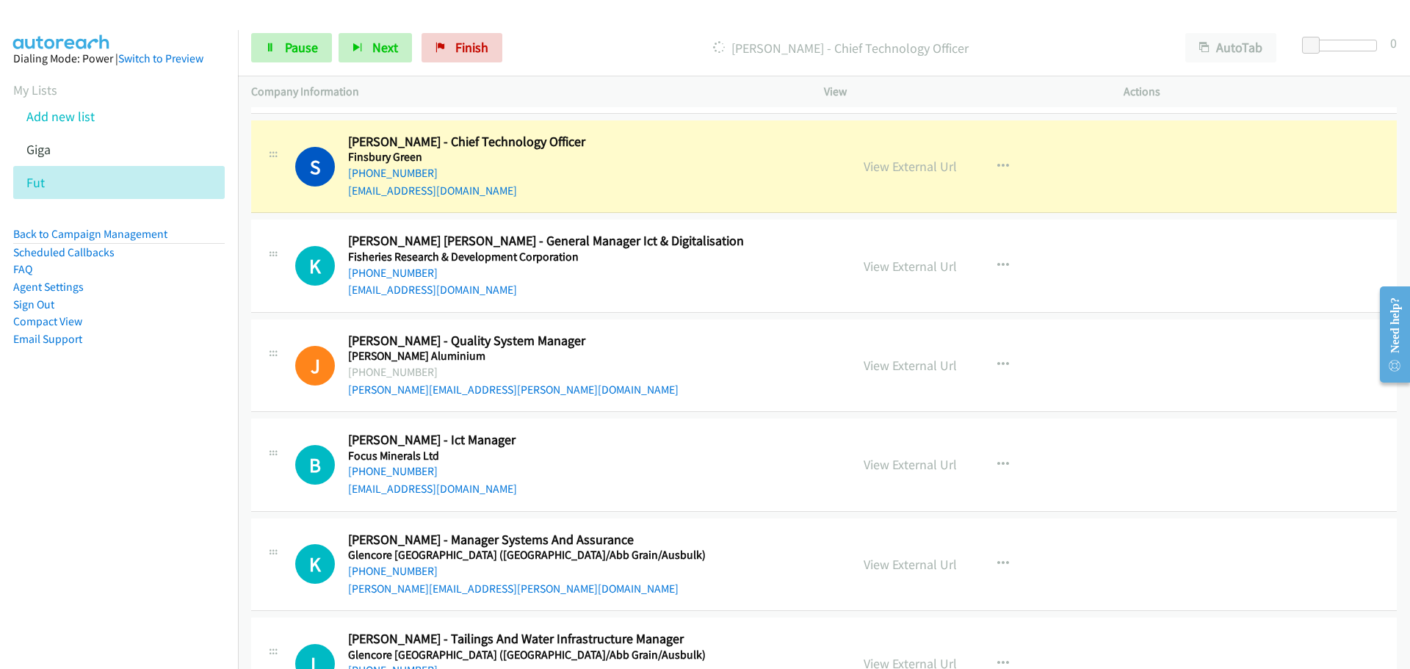
scroll to position [11161, 0]
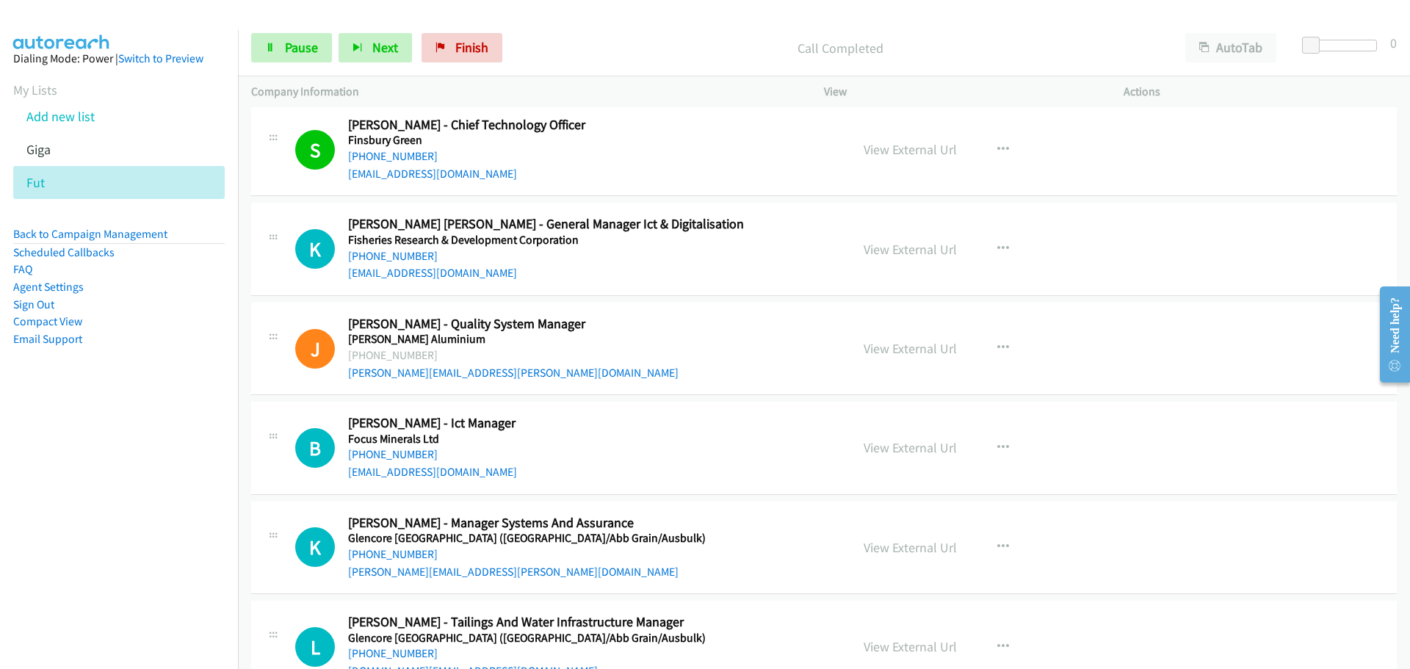
drag, startPoint x: 393, startPoint y: 254, endPoint x: 1043, endPoint y: 276, distance: 651.0
click at [393, 254] on link "[PHONE_NUMBER]" at bounding box center [393, 256] width 90 height 14
drag, startPoint x: 406, startPoint y: 254, endPoint x: 426, endPoint y: 239, distance: 24.7
click at [406, 254] on link "[PHONE_NUMBER]" at bounding box center [393, 256] width 90 height 14
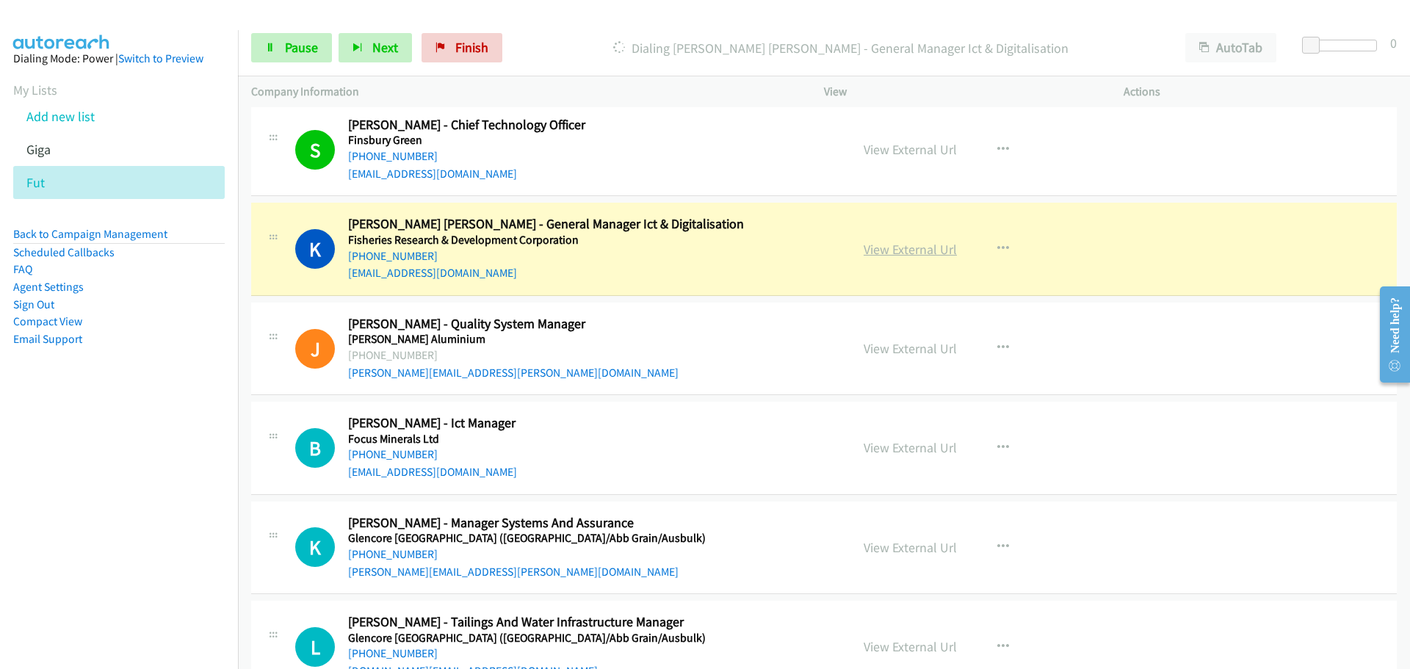
click at [900, 253] on link "View External Url" at bounding box center [910, 249] width 93 height 17
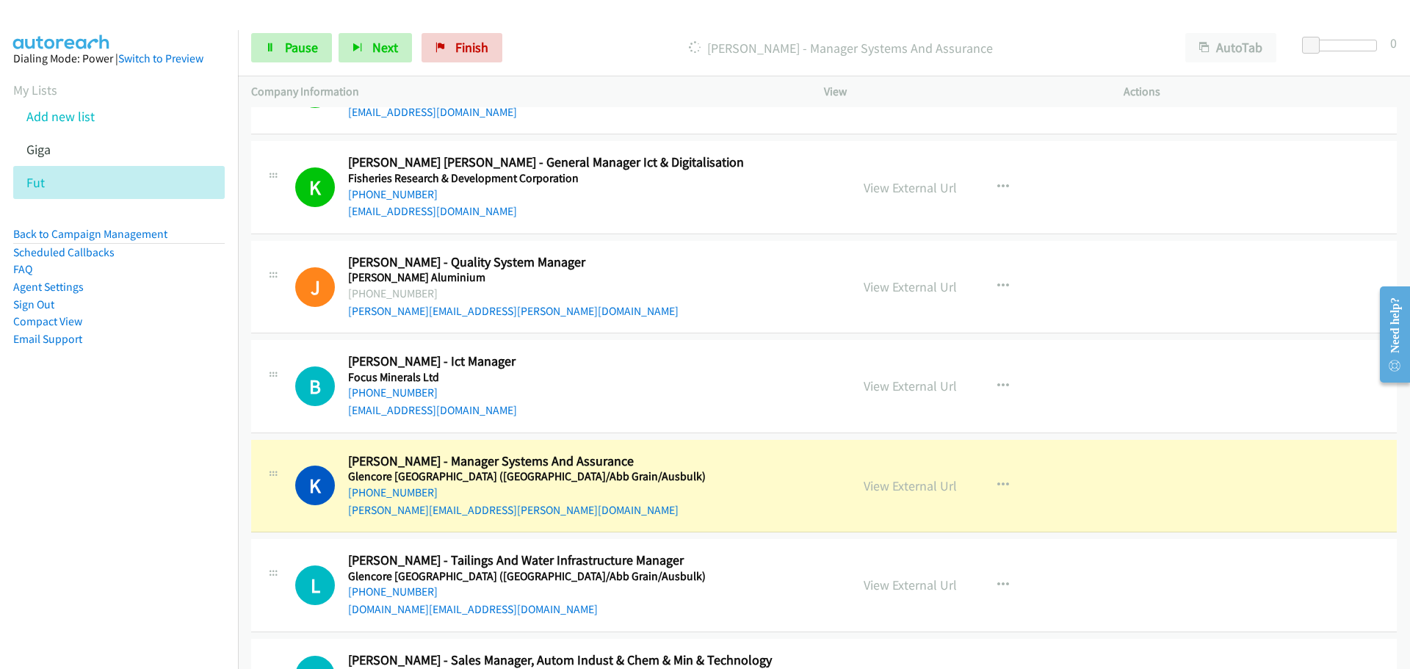
scroll to position [11308, 0]
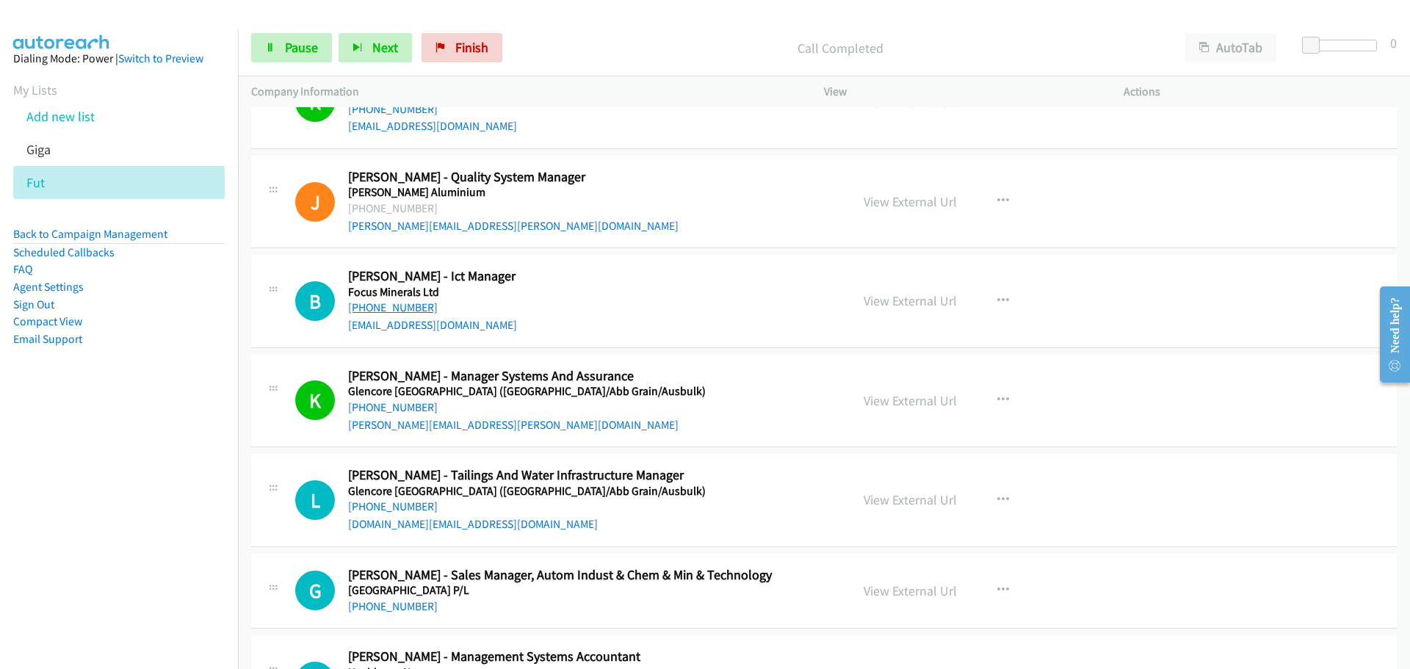
click at [385, 305] on link "[PHONE_NUMBER]" at bounding box center [393, 307] width 90 height 14
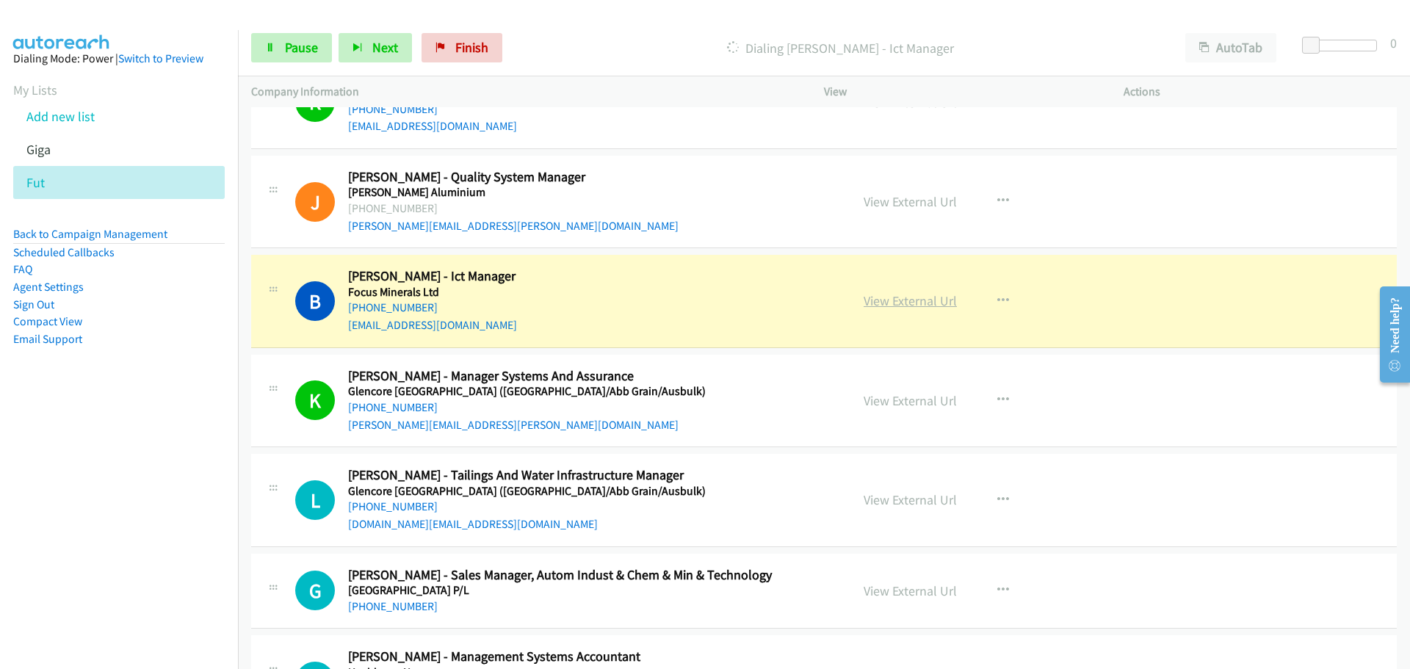
click at [891, 301] on link "View External Url" at bounding box center [910, 300] width 93 height 17
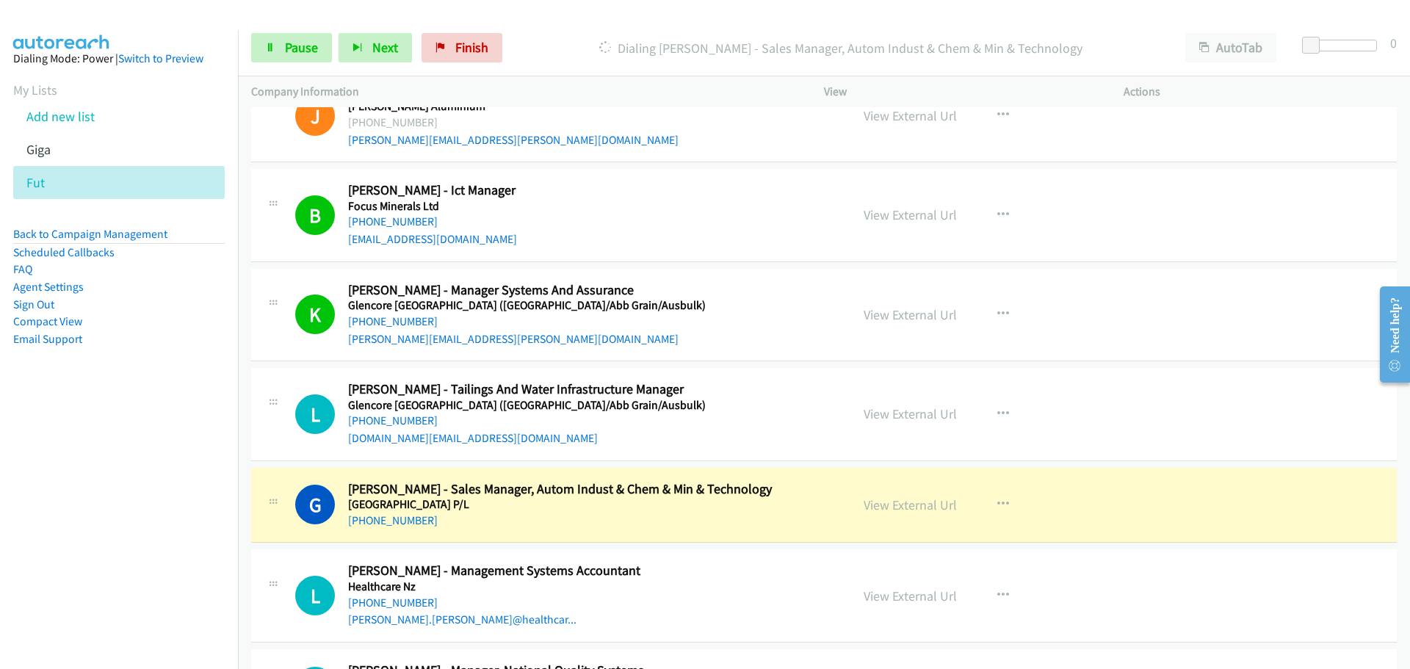
scroll to position [11528, 0]
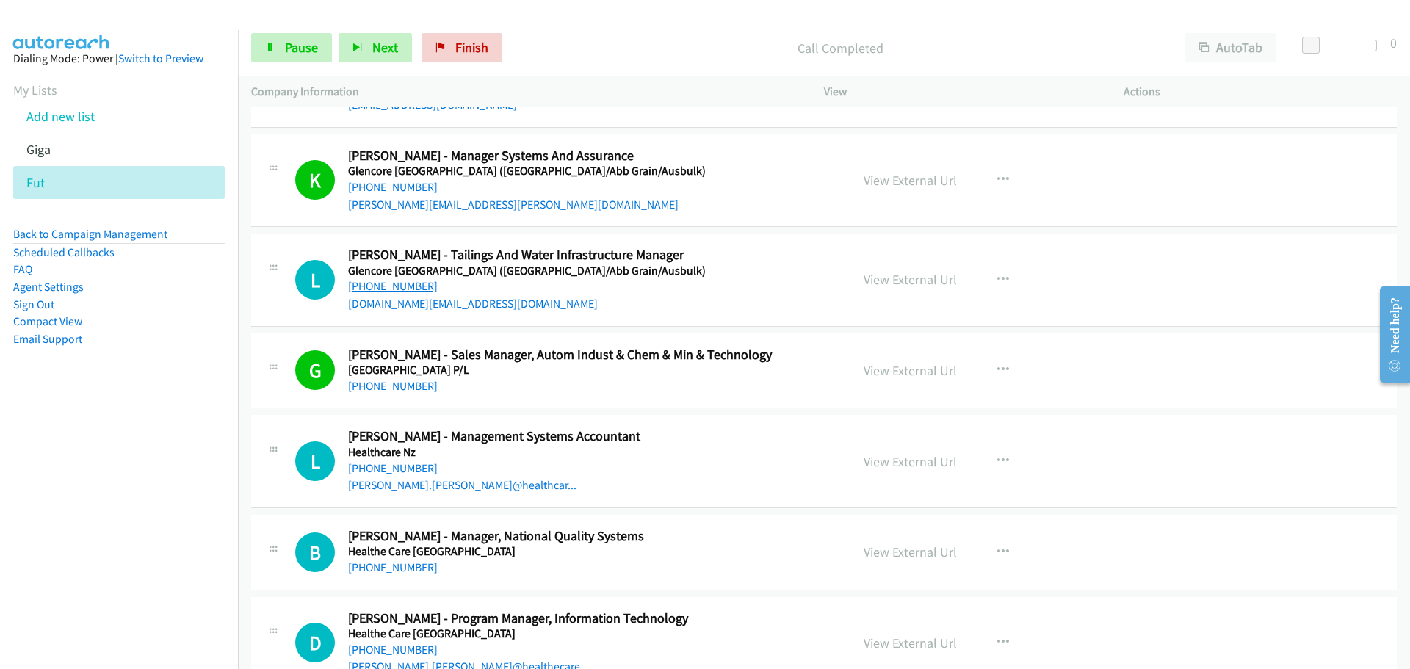
click at [380, 284] on link "[PHONE_NUMBER]" at bounding box center [393, 286] width 90 height 14
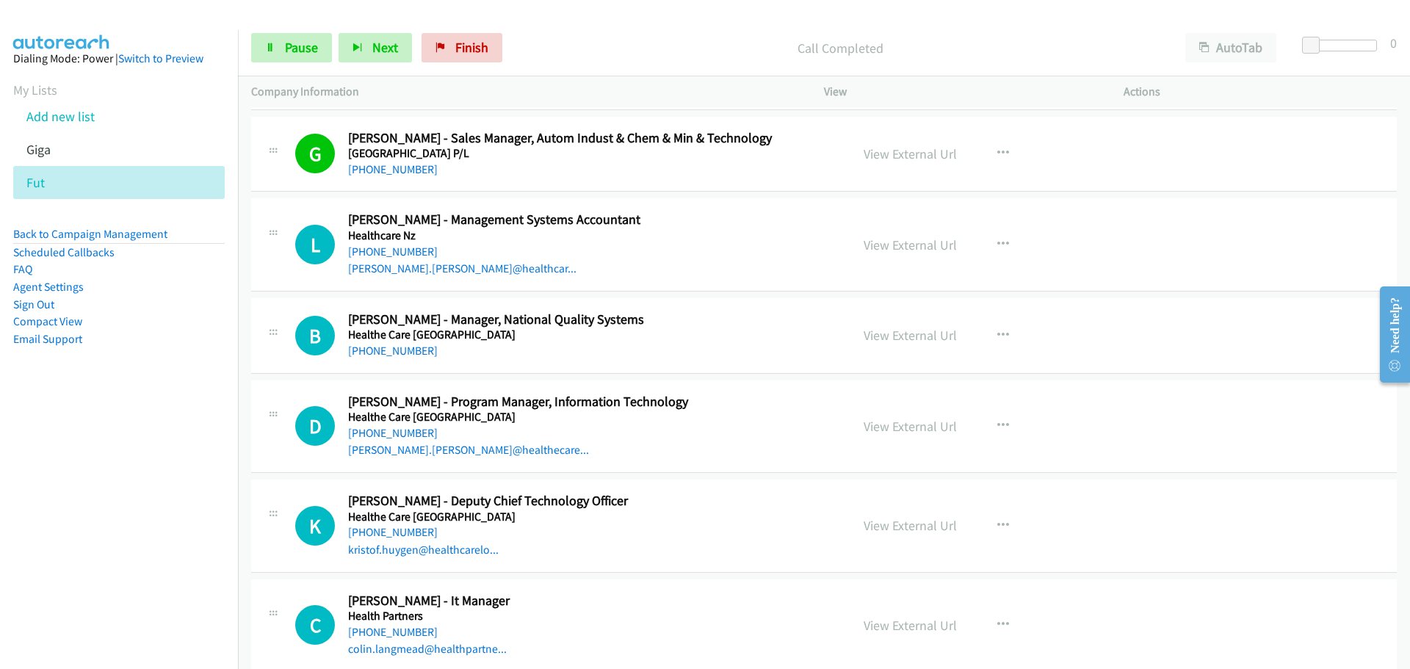
scroll to position [11749, 0]
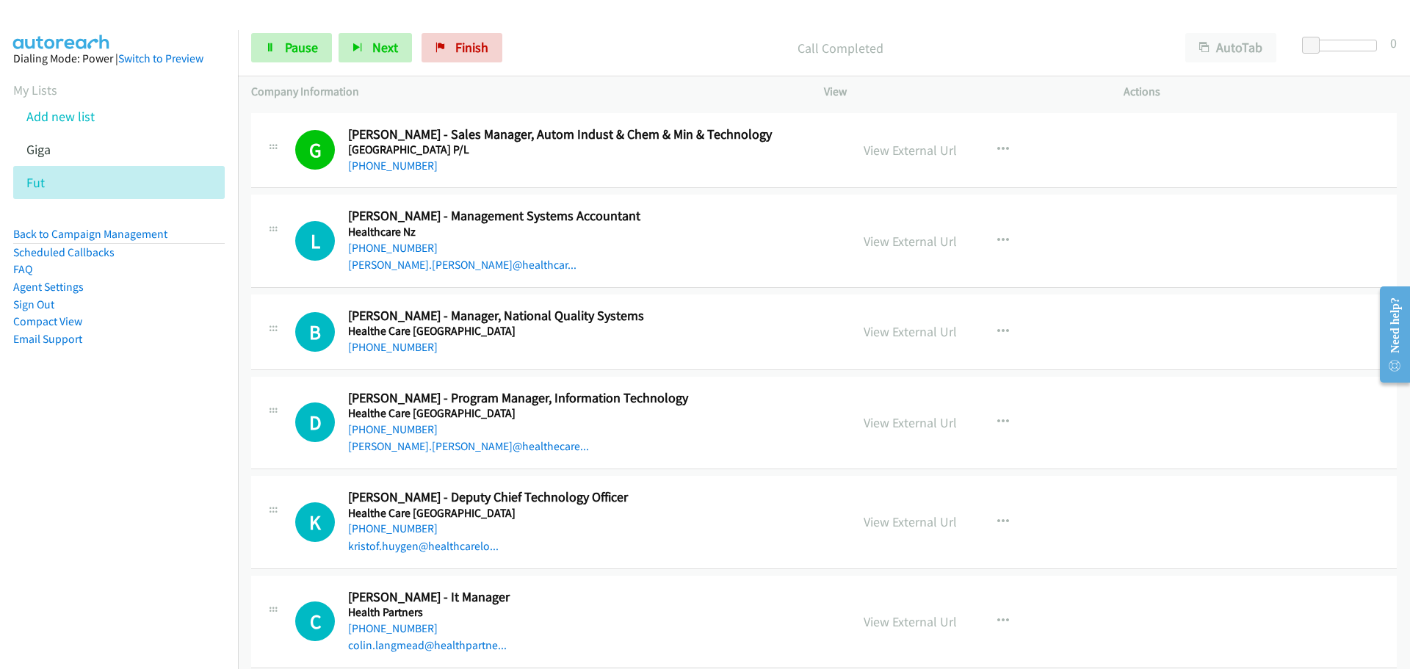
drag, startPoint x: 410, startPoint y: 250, endPoint x: 665, endPoint y: 248, distance: 255.5
click at [410, 250] on link "[PHONE_NUMBER]" at bounding box center [393, 248] width 90 height 14
drag, startPoint x: 408, startPoint y: 341, endPoint x: 1394, endPoint y: 419, distance: 988.6
click at [408, 341] on link "[PHONE_NUMBER]" at bounding box center [393, 347] width 90 height 14
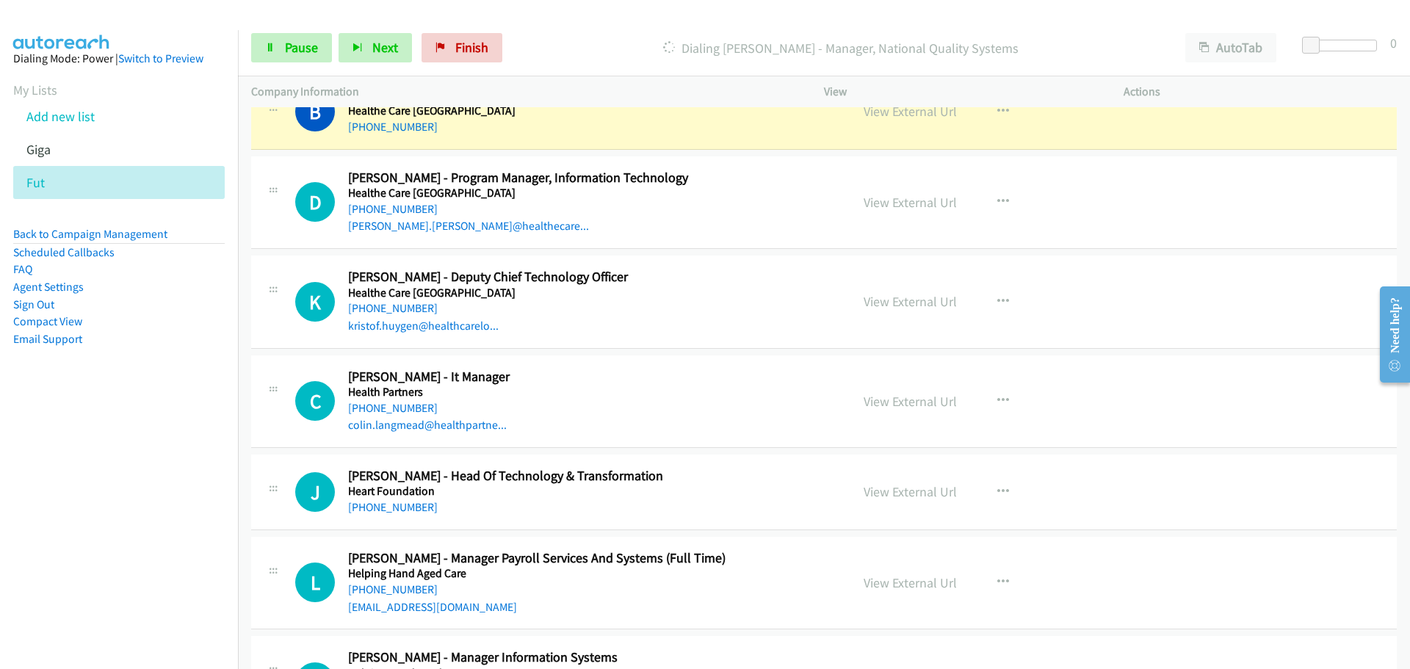
scroll to position [11896, 0]
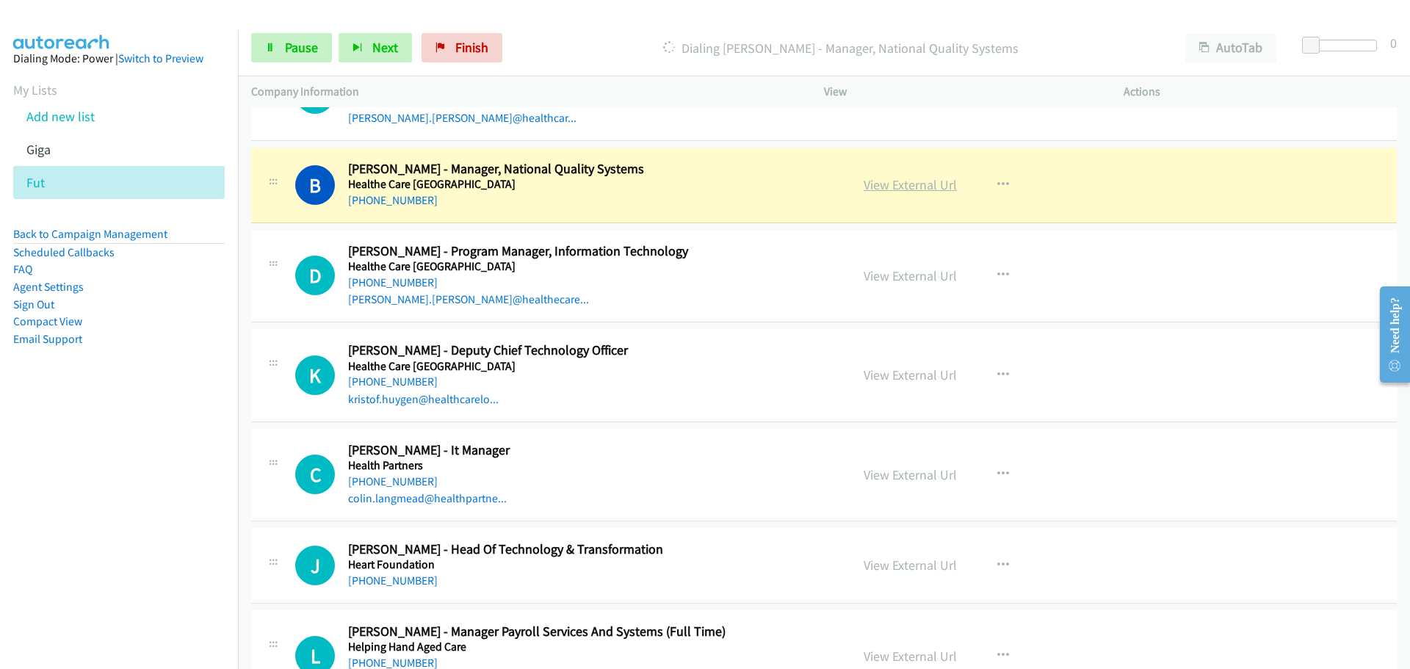
click at [912, 185] on link "View External Url" at bounding box center [910, 184] width 93 height 17
click at [897, 281] on link "View External Url" at bounding box center [910, 275] width 93 height 17
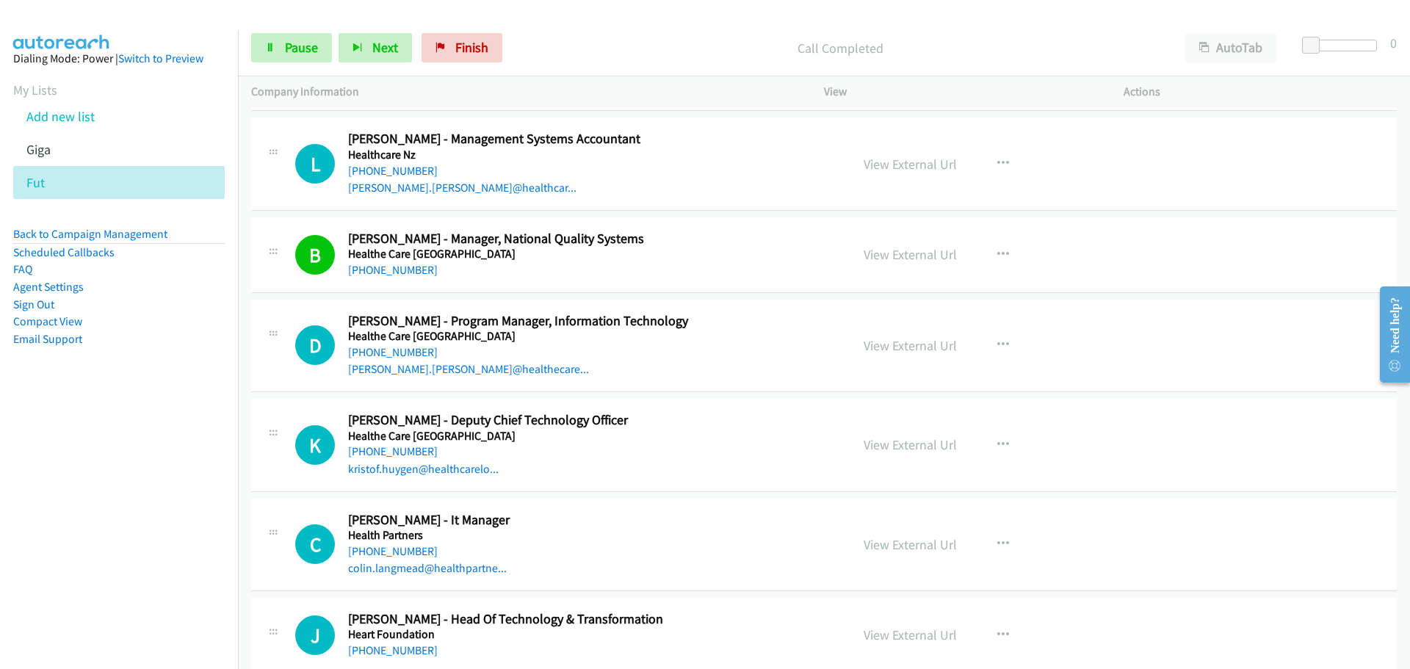
scroll to position [11749, 0]
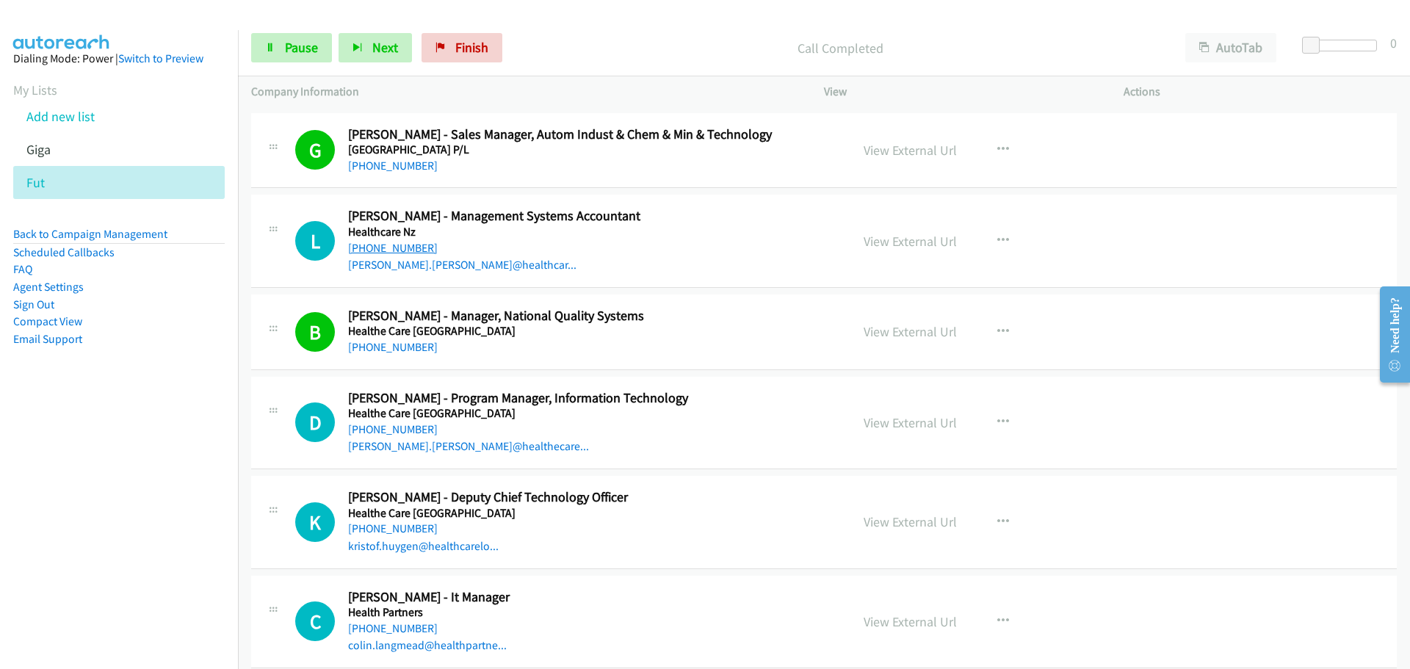
click at [391, 243] on link "[PHONE_NUMBER]" at bounding box center [393, 248] width 90 height 14
drag, startPoint x: 369, startPoint y: 430, endPoint x: 417, endPoint y: 404, distance: 54.2
click at [369, 430] on link "[PHONE_NUMBER]" at bounding box center [393, 429] width 90 height 14
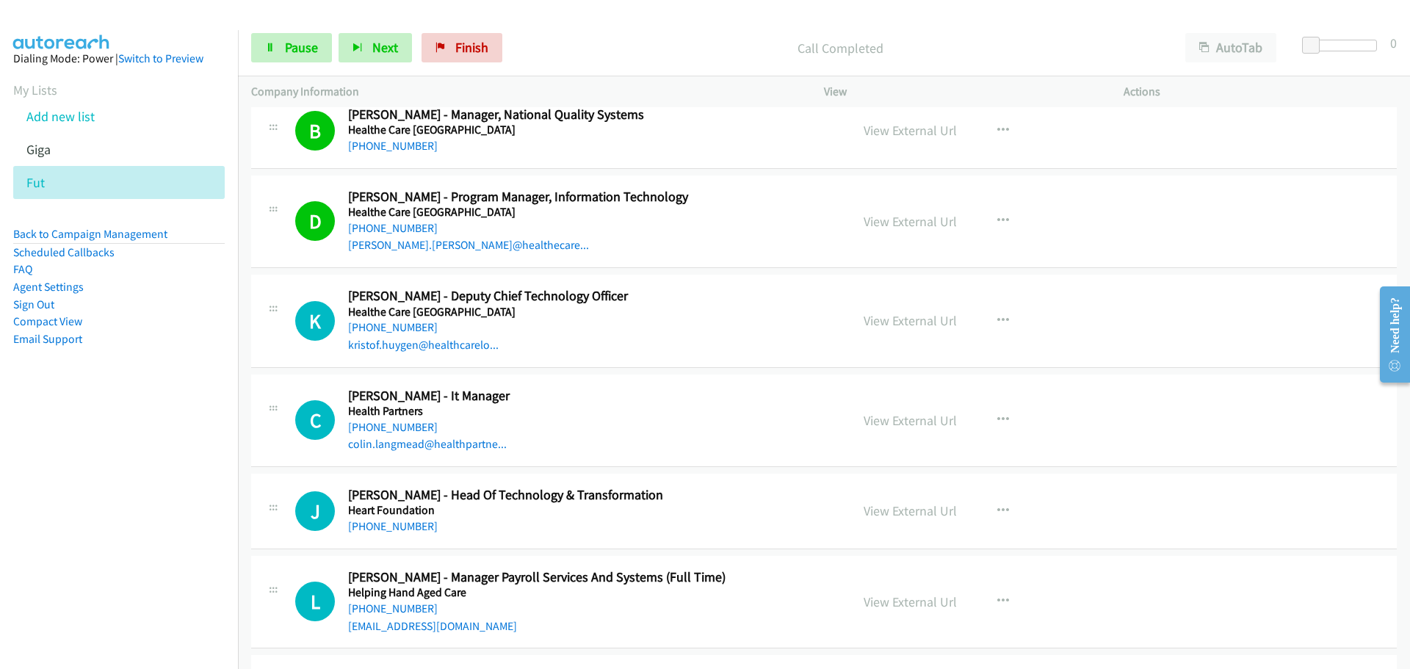
scroll to position [11969, 0]
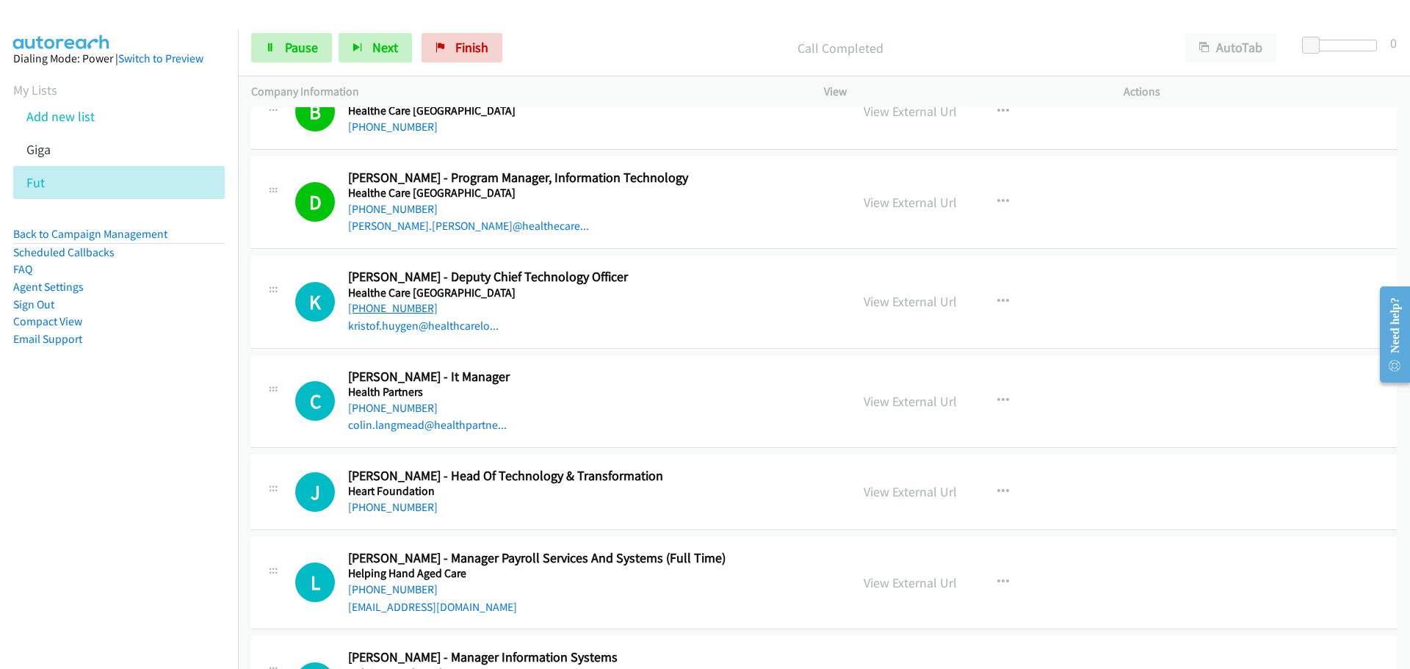
click at [413, 308] on link "[PHONE_NUMBER]" at bounding box center [393, 308] width 90 height 14
click at [362, 410] on link "[PHONE_NUMBER]" at bounding box center [393, 408] width 90 height 14
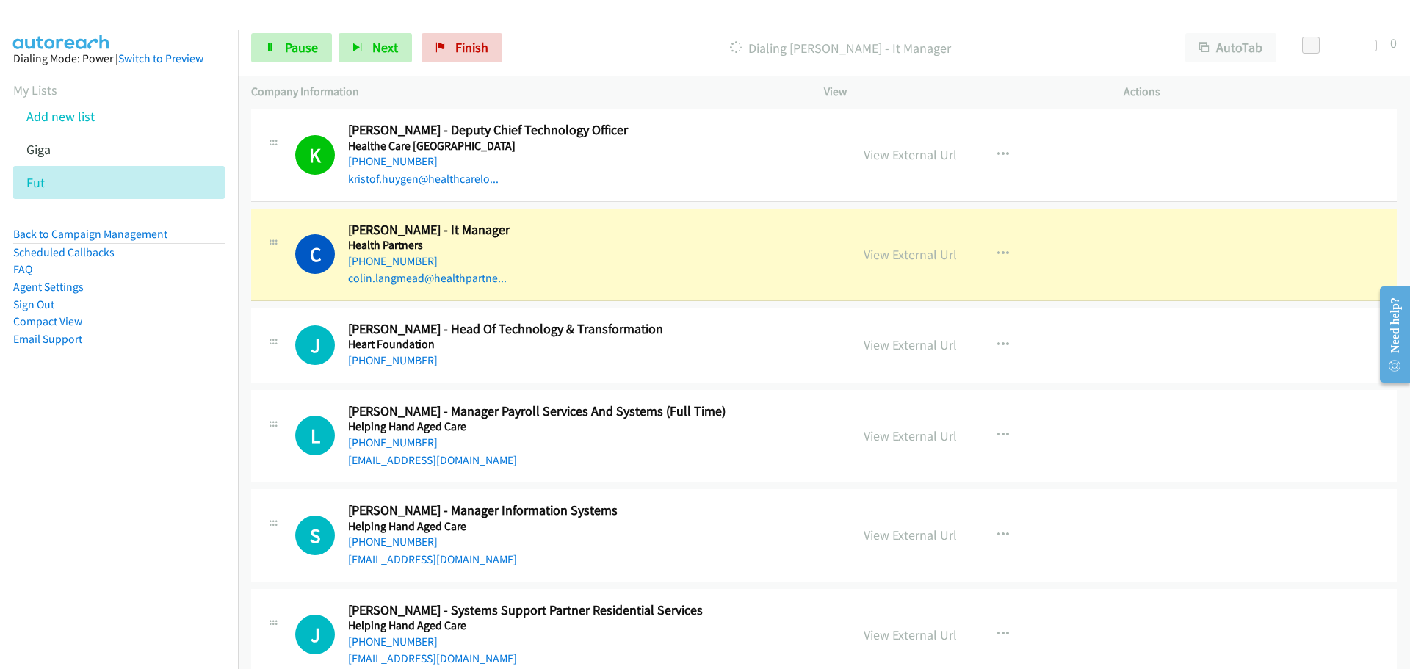
scroll to position [12189, 0]
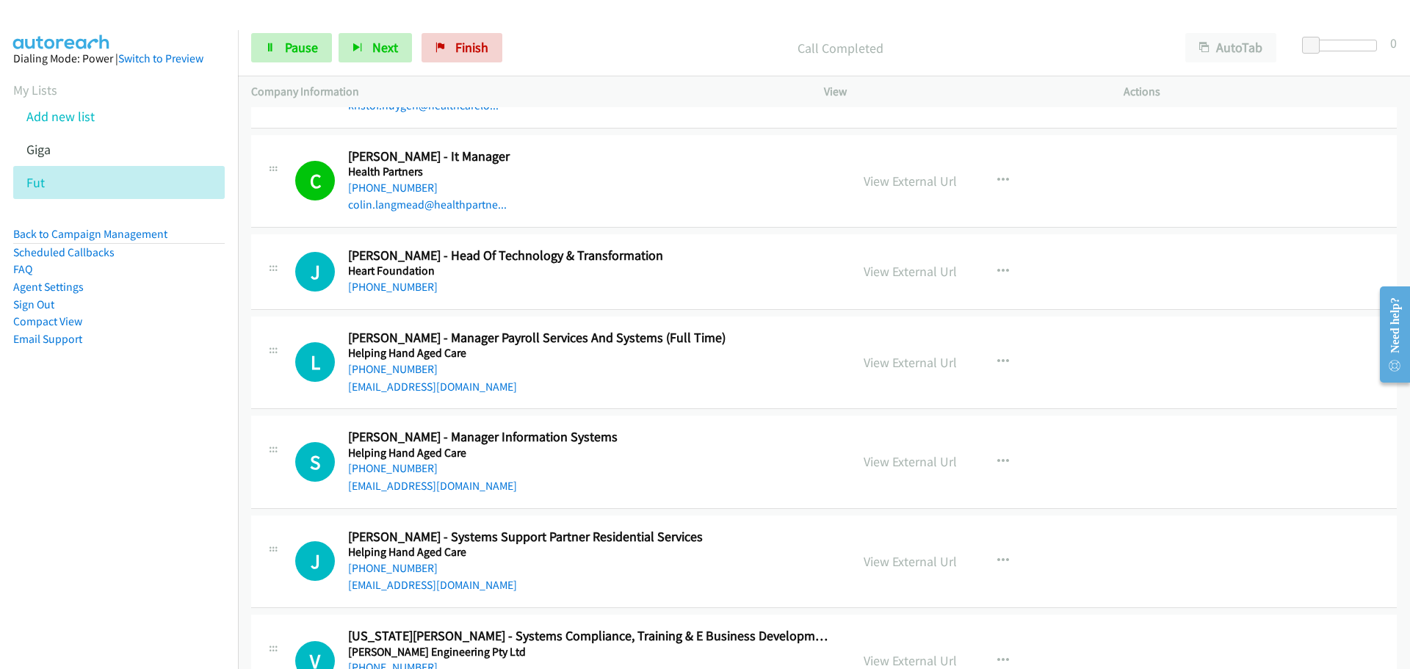
drag, startPoint x: 381, startPoint y: 291, endPoint x: 1209, endPoint y: 450, distance: 843.5
click at [381, 291] on link "[PHONE_NUMBER]" at bounding box center [393, 287] width 90 height 14
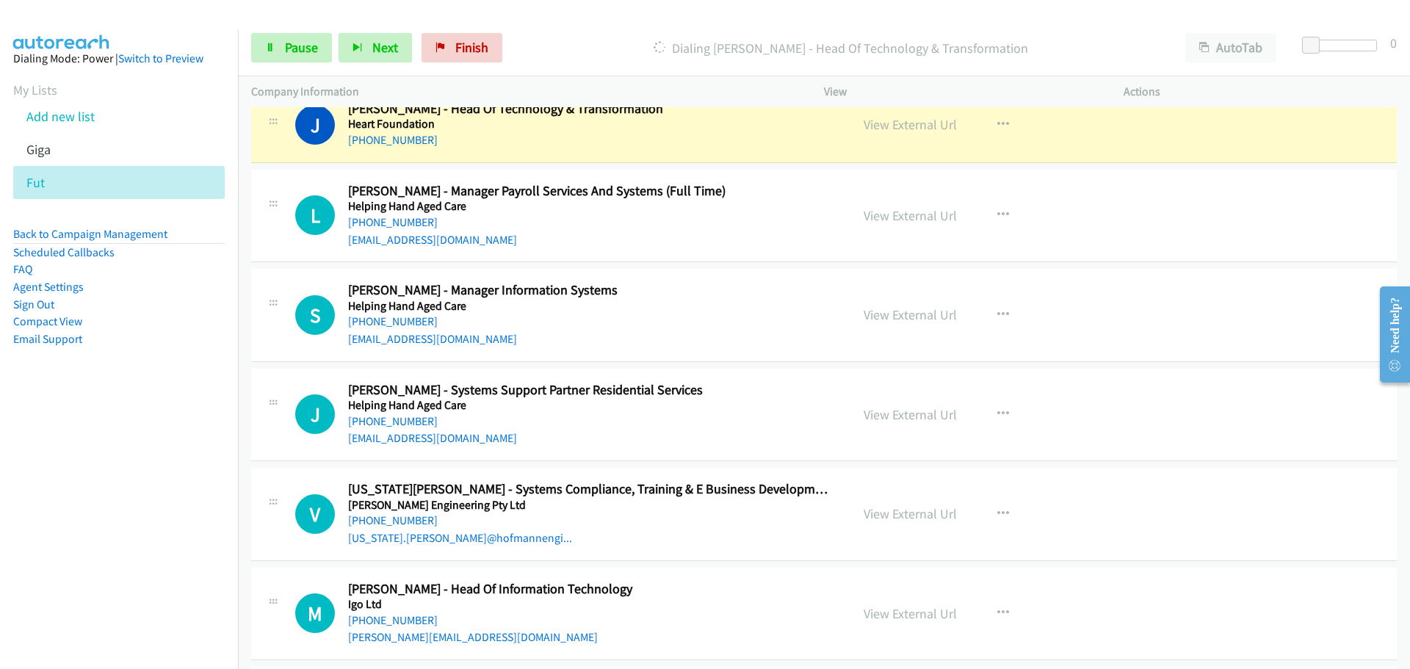
scroll to position [12263, 0]
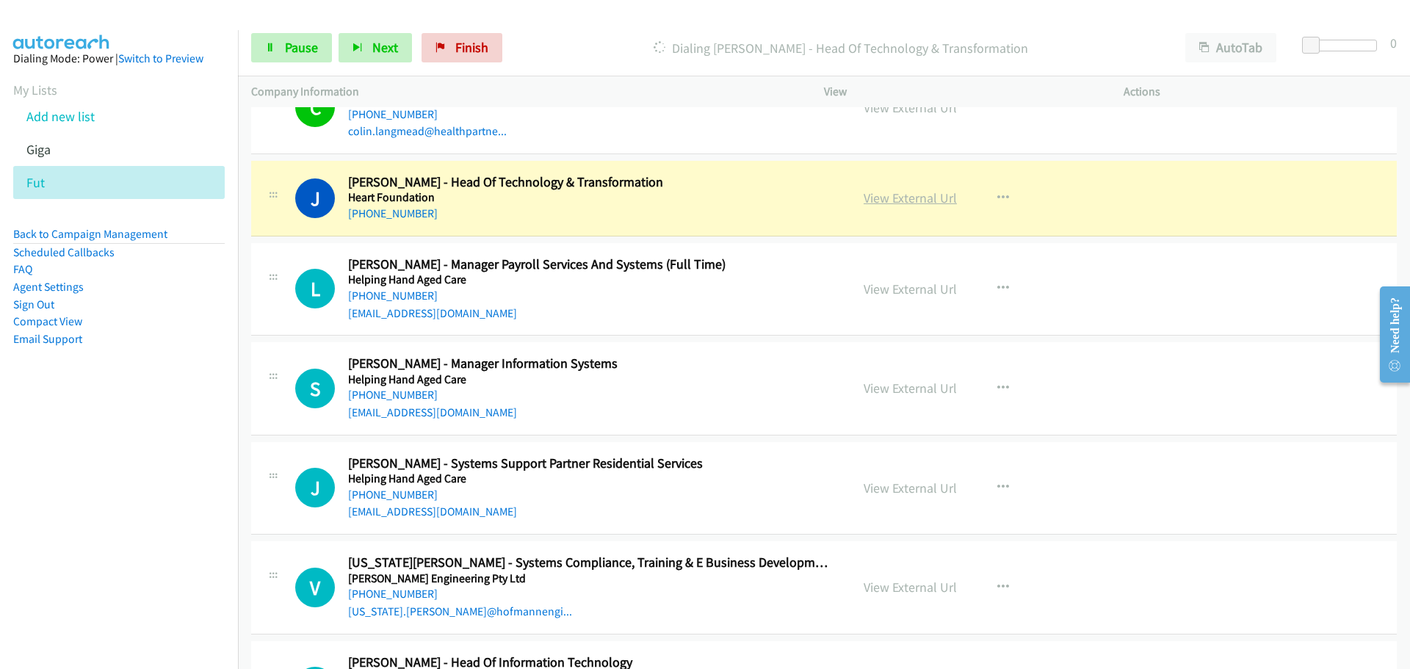
click at [930, 194] on link "View External Url" at bounding box center [910, 197] width 93 height 17
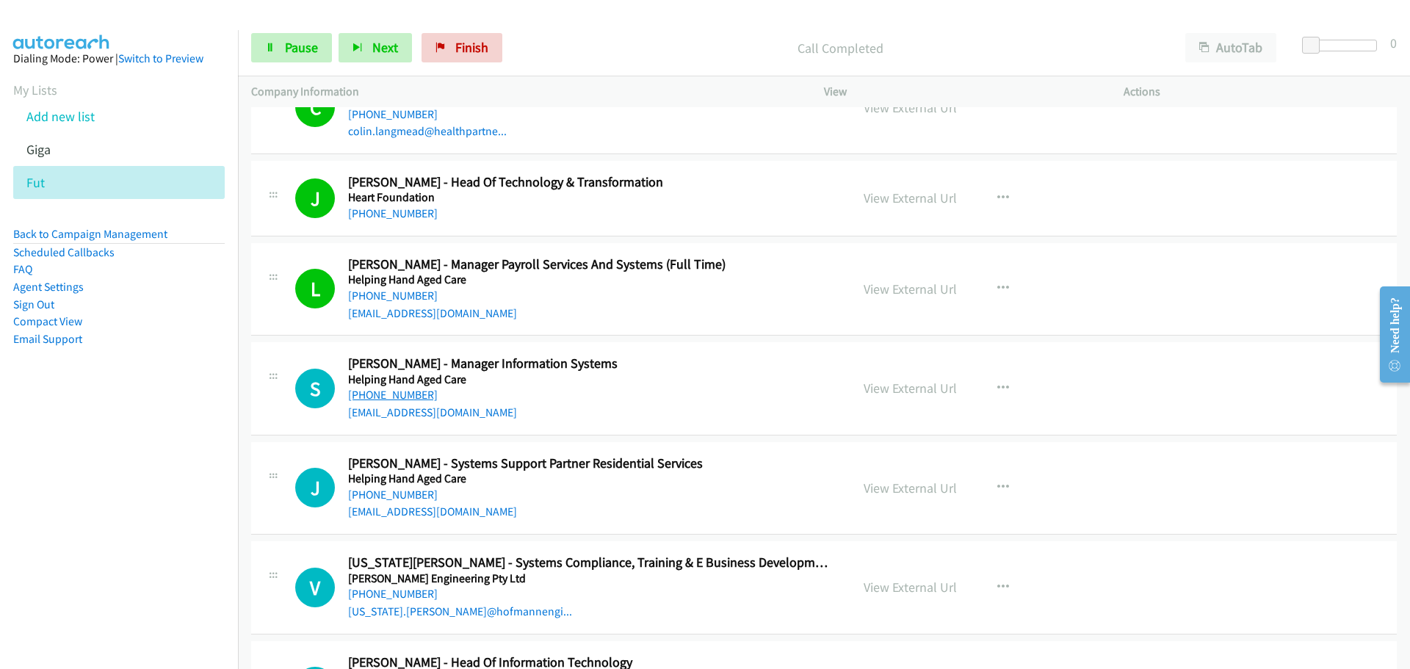
click at [402, 391] on link "[PHONE_NUMBER]" at bounding box center [393, 395] width 90 height 14
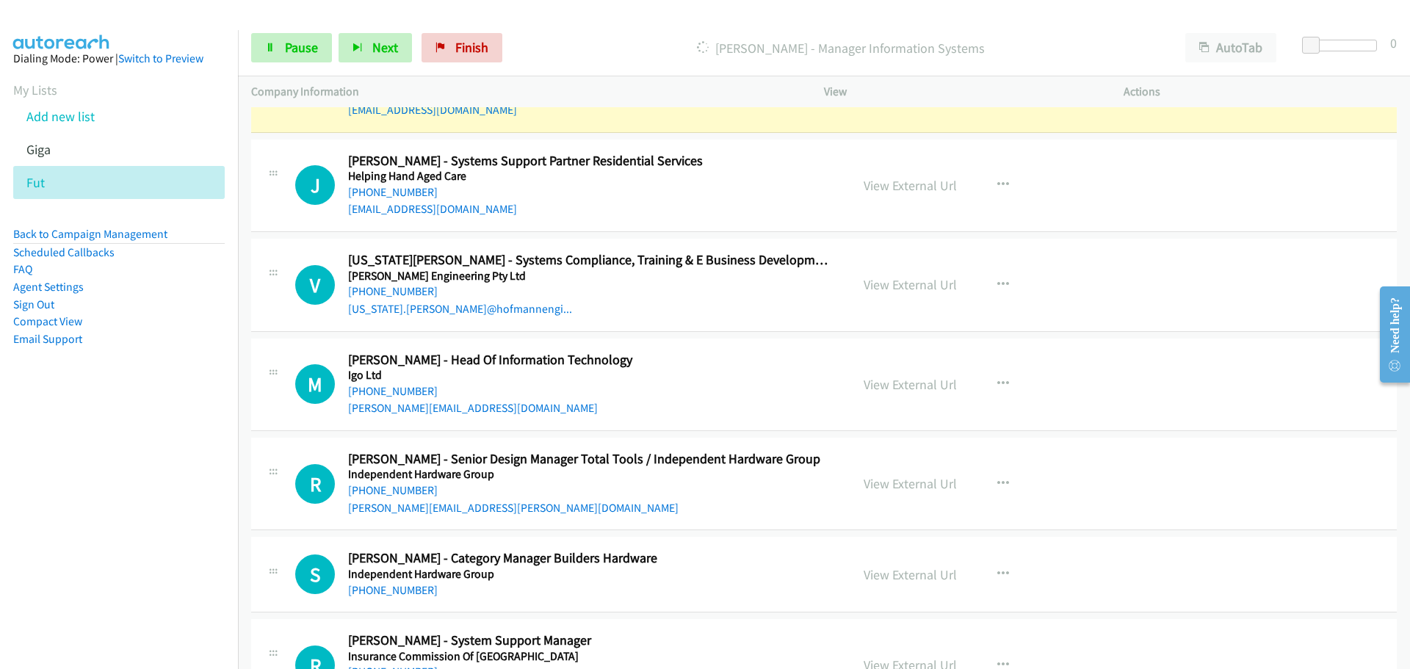
scroll to position [12483, 0]
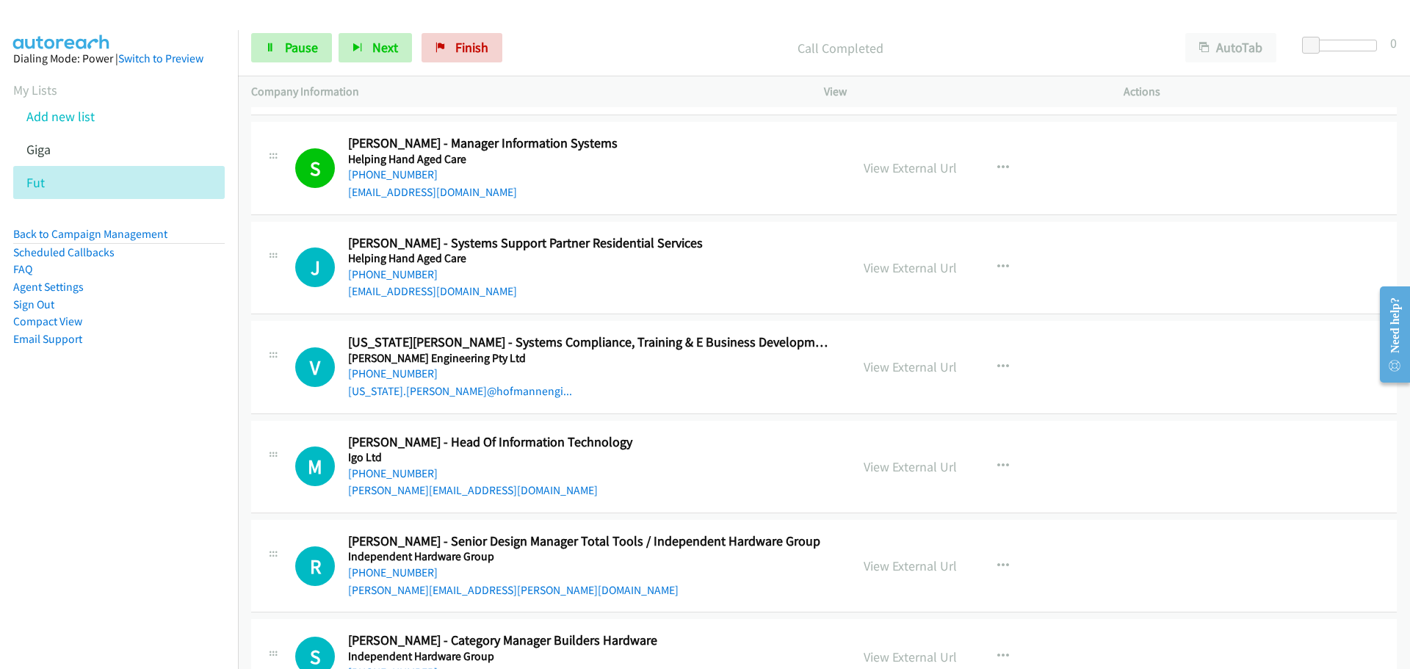
drag, startPoint x: 399, startPoint y: 272, endPoint x: 437, endPoint y: 245, distance: 46.9
click at [399, 272] on link "[PHONE_NUMBER]" at bounding box center [393, 274] width 90 height 14
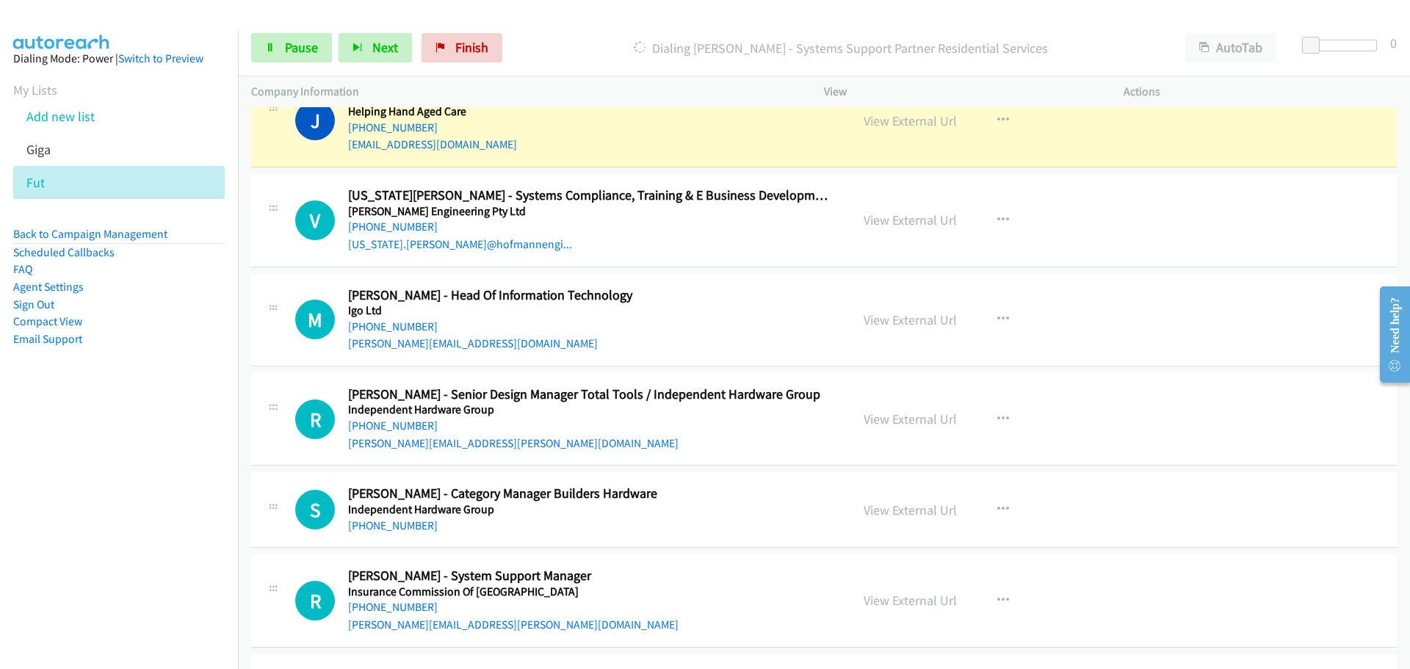
scroll to position [12556, 0]
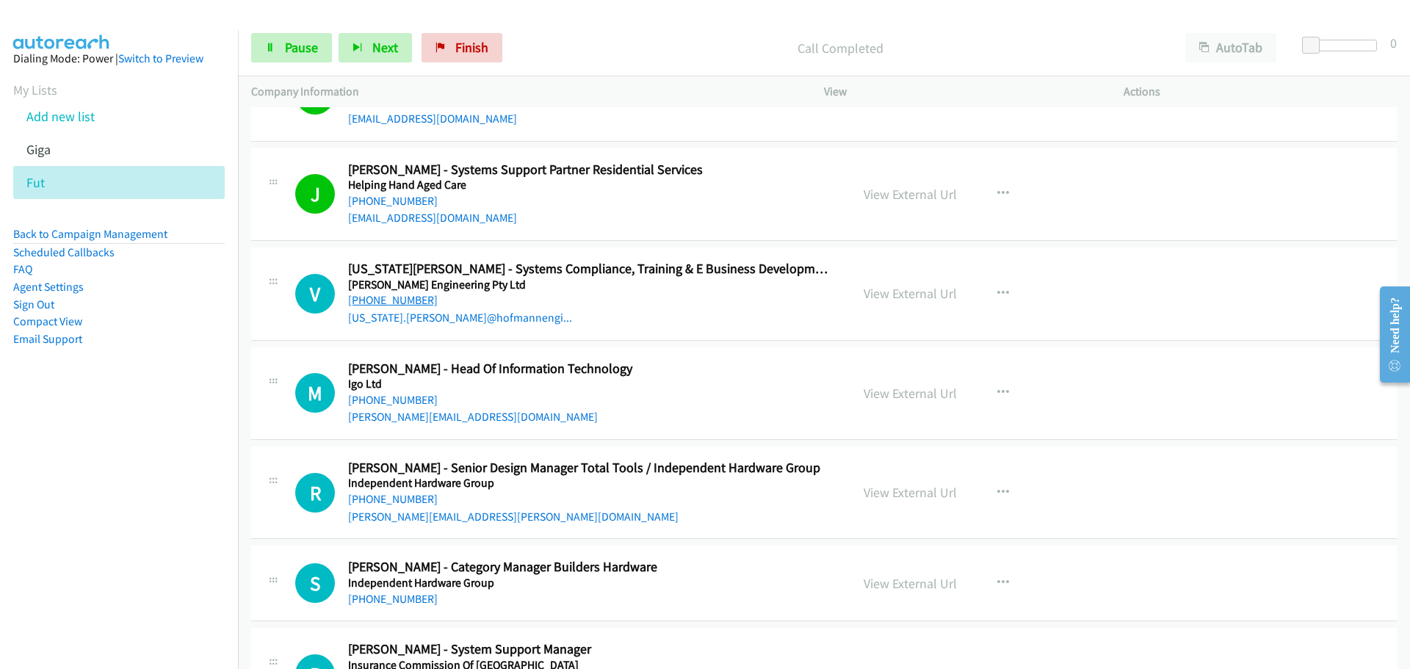
click at [403, 304] on link "[PHONE_NUMBER]" at bounding box center [393, 300] width 90 height 14
drag, startPoint x: 387, startPoint y: 395, endPoint x: 399, endPoint y: 405, distance: 16.2
click at [420, 395] on link "[PHONE_NUMBER]" at bounding box center [393, 400] width 90 height 14
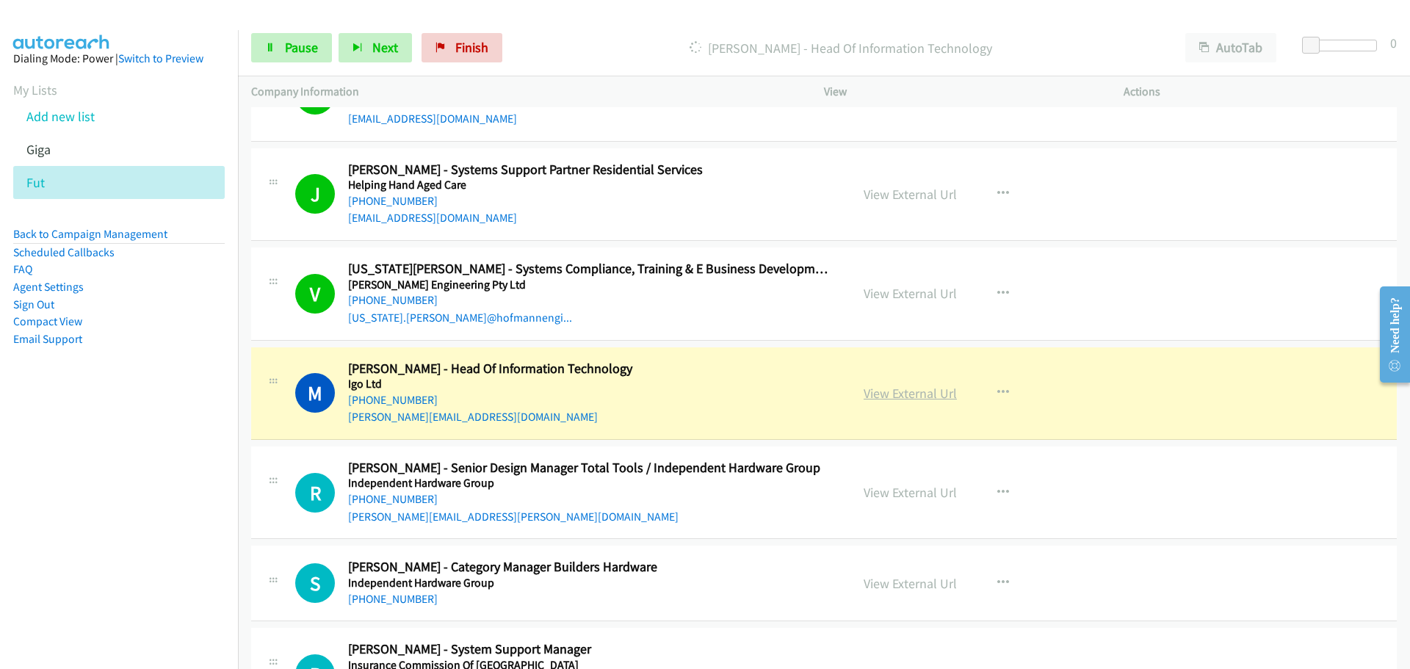
click at [933, 395] on link "View External Url" at bounding box center [910, 393] width 93 height 17
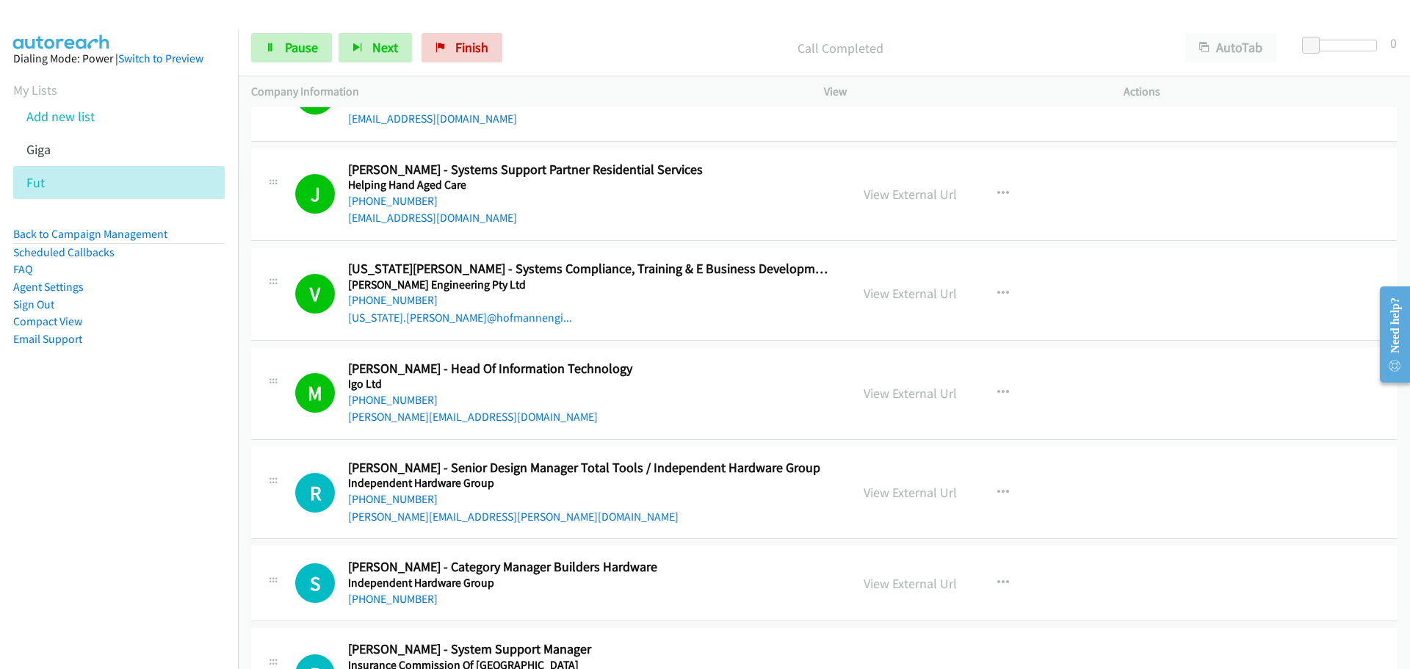
scroll to position [12850, 0]
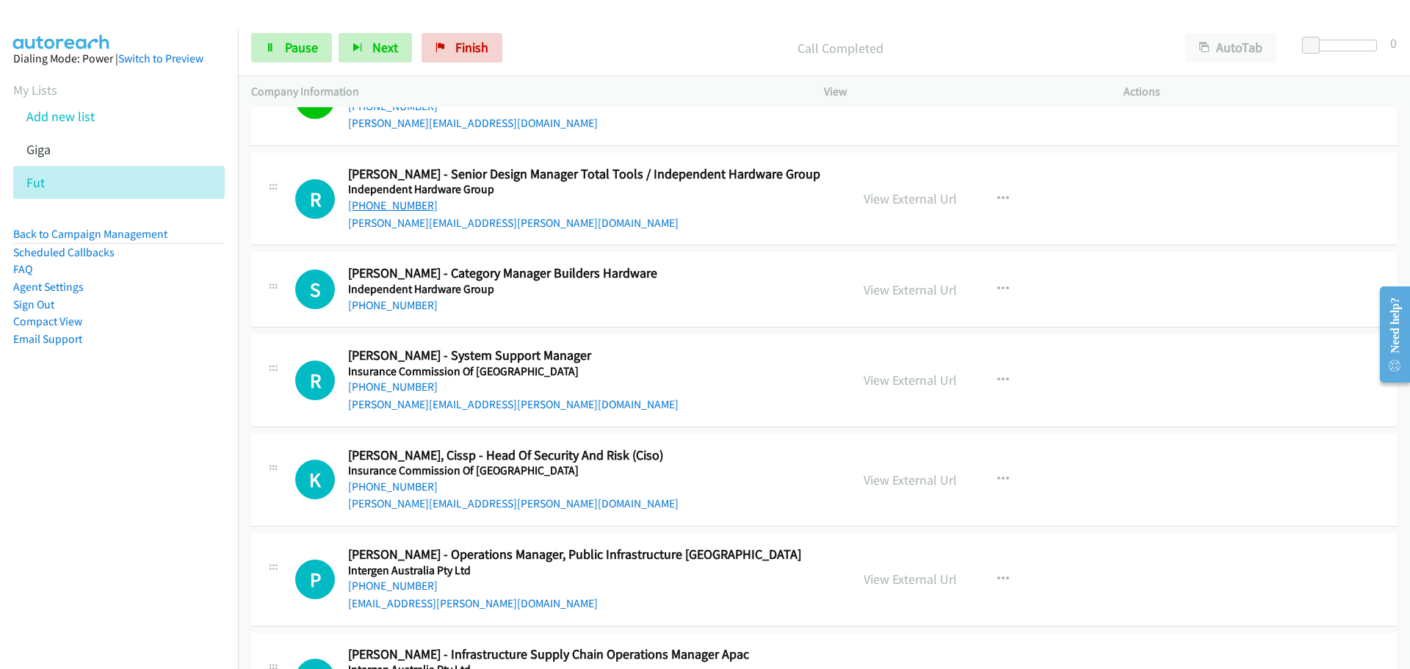
click at [410, 207] on link "[PHONE_NUMBER]" at bounding box center [393, 205] width 90 height 14
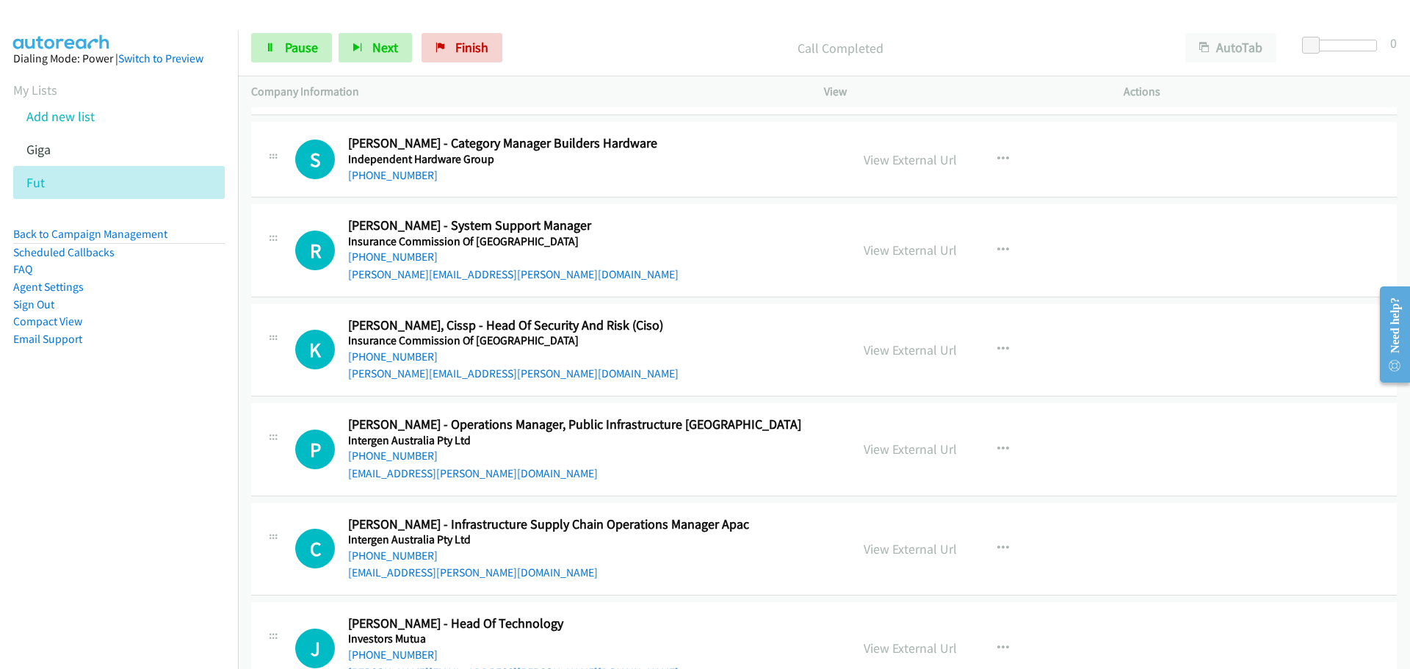
scroll to position [12997, 0]
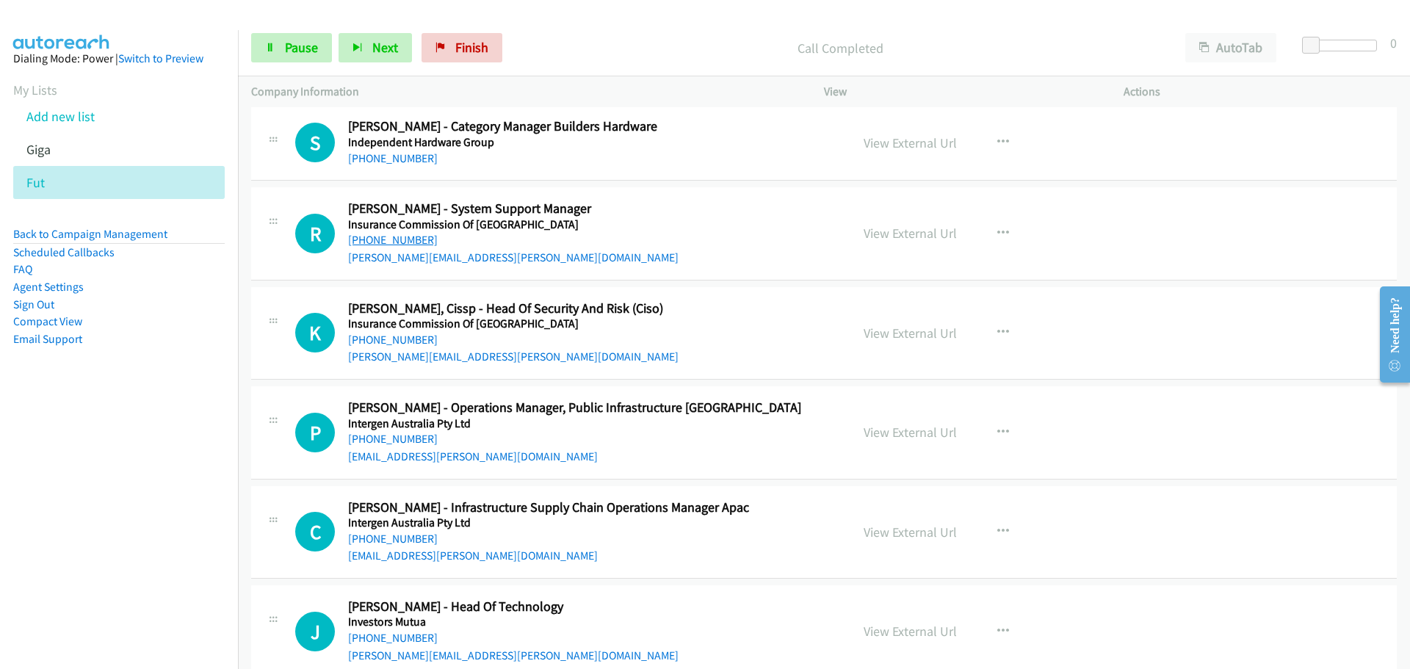
click at [416, 242] on link "[PHONE_NUMBER]" at bounding box center [393, 240] width 90 height 14
click at [389, 333] on link "[PHONE_NUMBER]" at bounding box center [393, 340] width 90 height 14
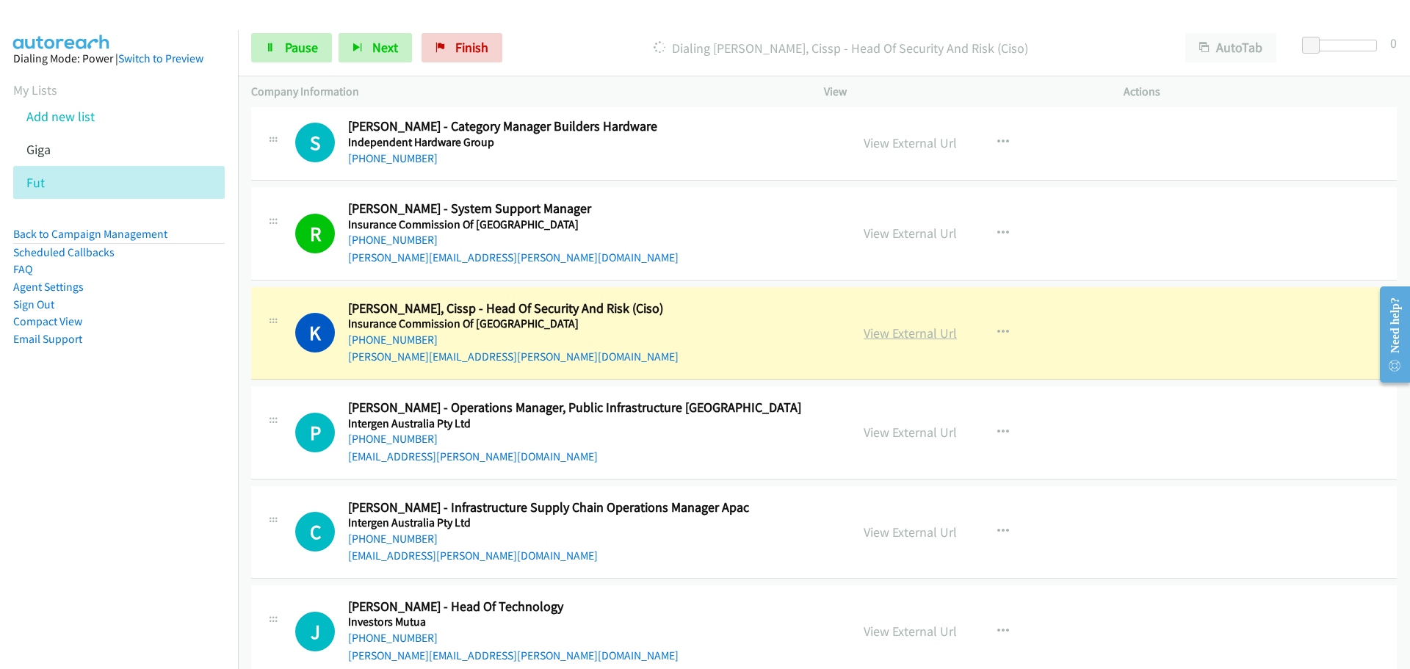
click at [921, 332] on link "View External Url" at bounding box center [910, 333] width 93 height 17
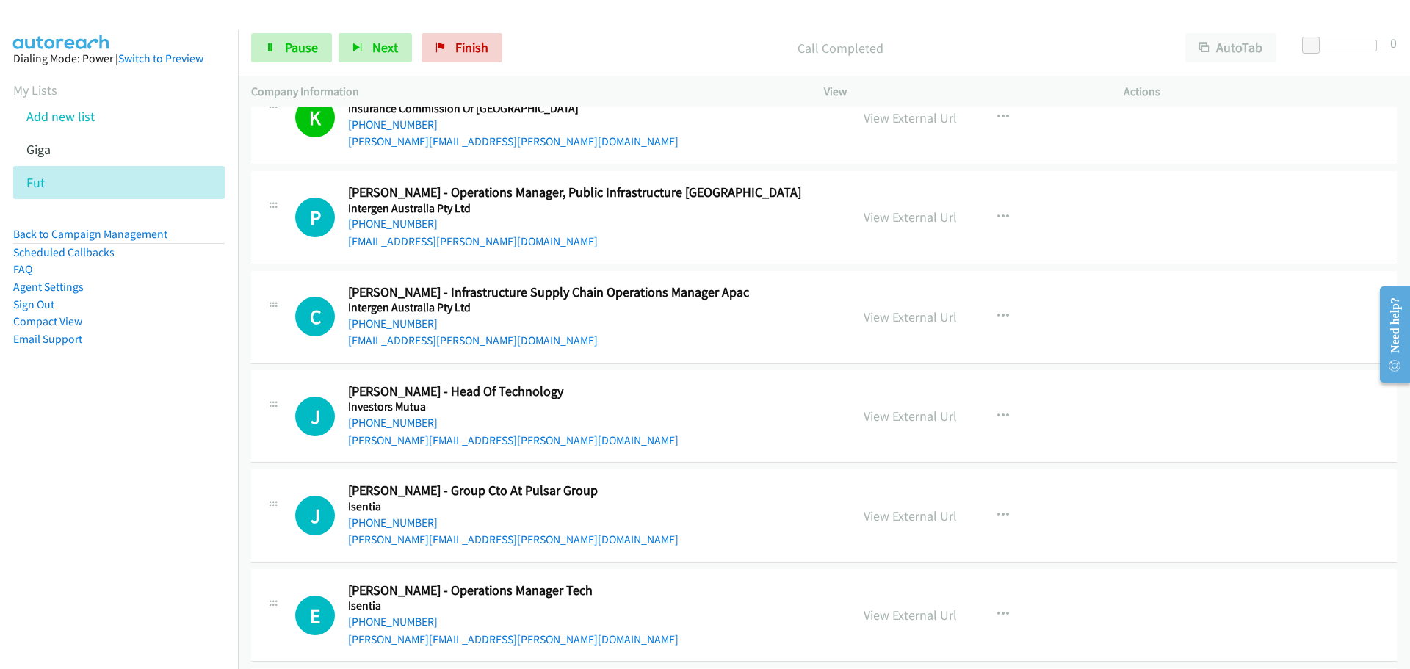
scroll to position [13291, 0]
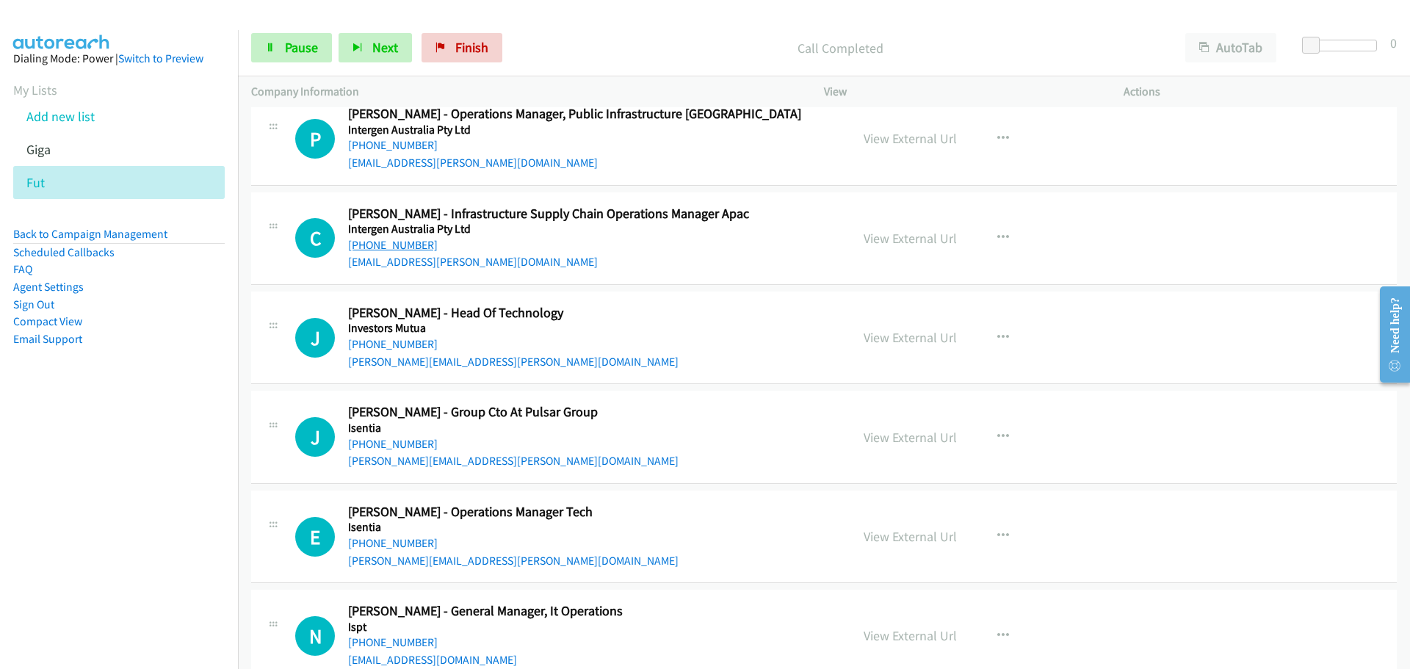
click at [416, 247] on link "[PHONE_NUMBER]" at bounding box center [393, 245] width 90 height 14
